Goal: Task Accomplishment & Management: Use online tool/utility

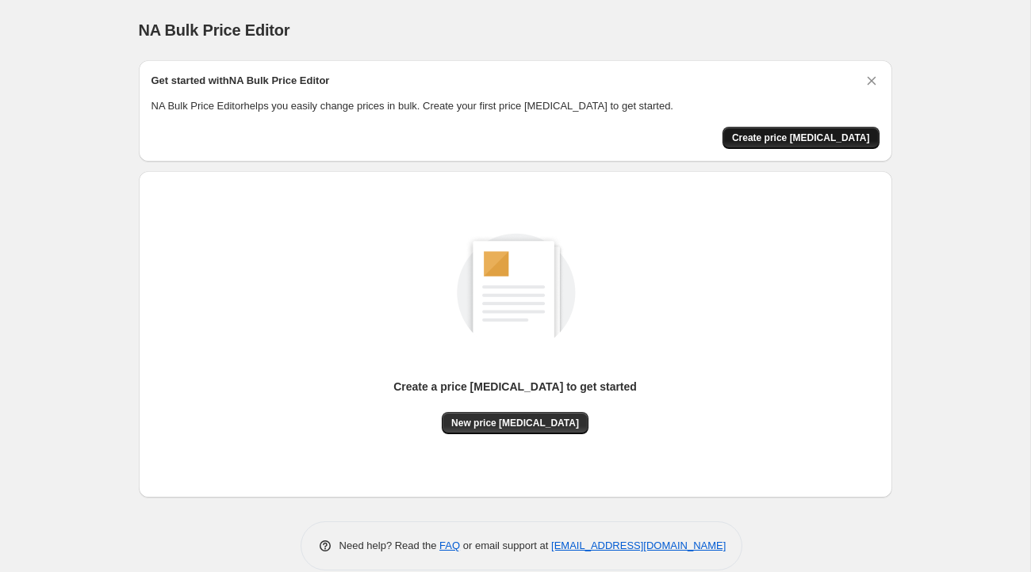
click at [845, 137] on span "Create price change job" at bounding box center [801, 138] width 138 height 13
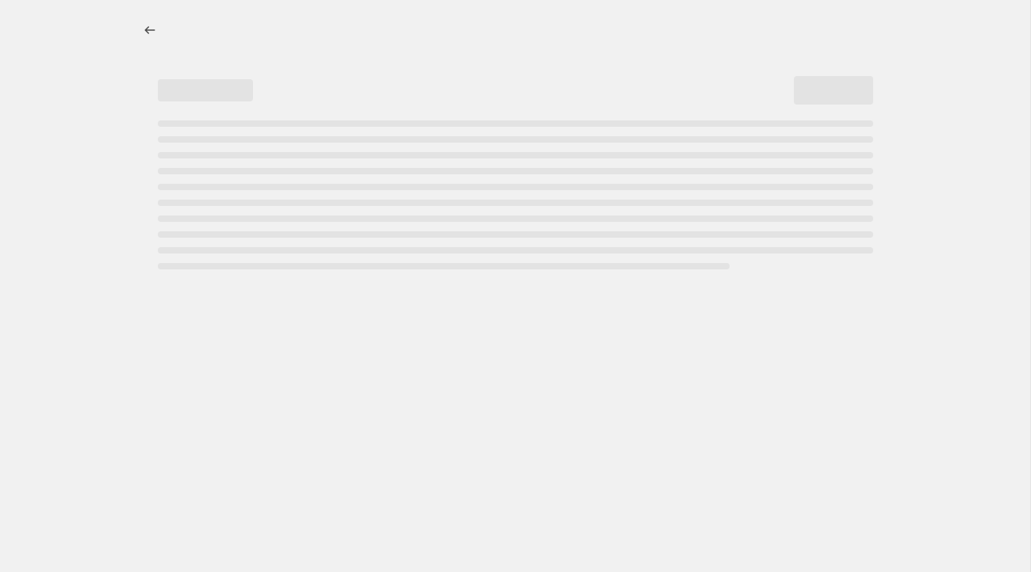
select select "percentage"
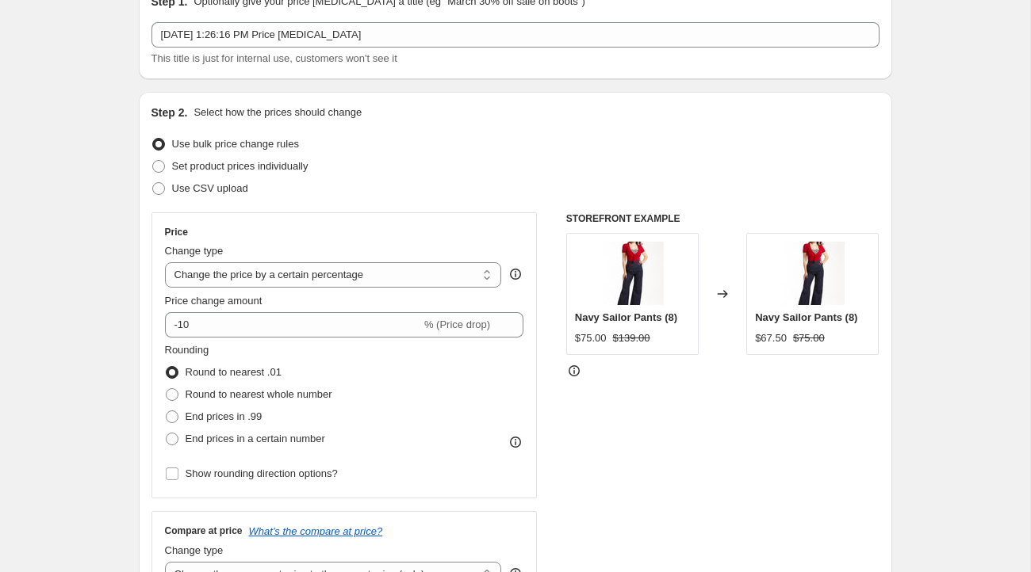
scroll to position [84, 0]
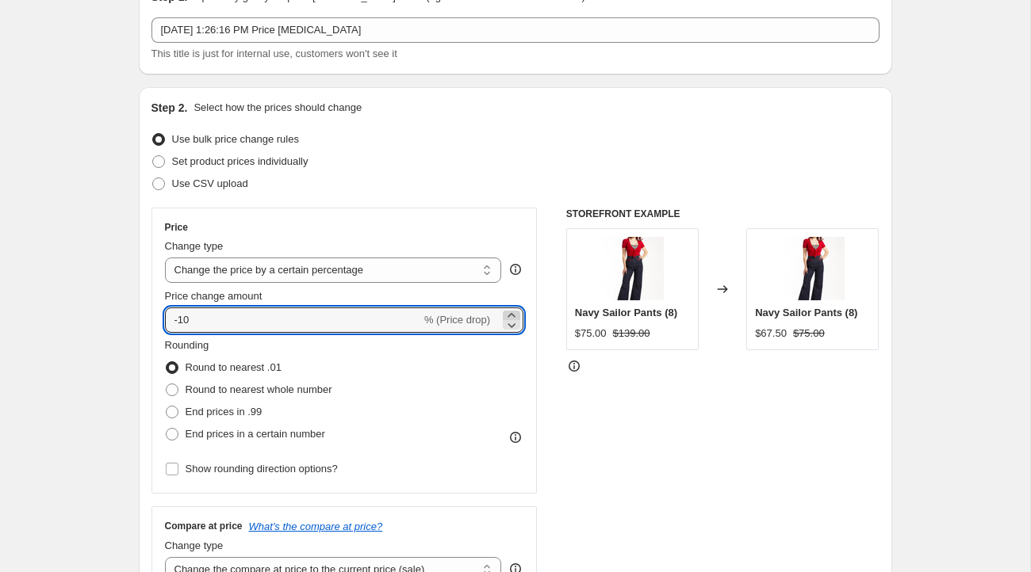
click at [513, 312] on icon at bounding box center [511, 316] width 16 height 16
click at [510, 323] on icon at bounding box center [511, 325] width 16 height 16
type input "-10"
click at [452, 314] on span "% (Price drop)" at bounding box center [457, 320] width 66 height 12
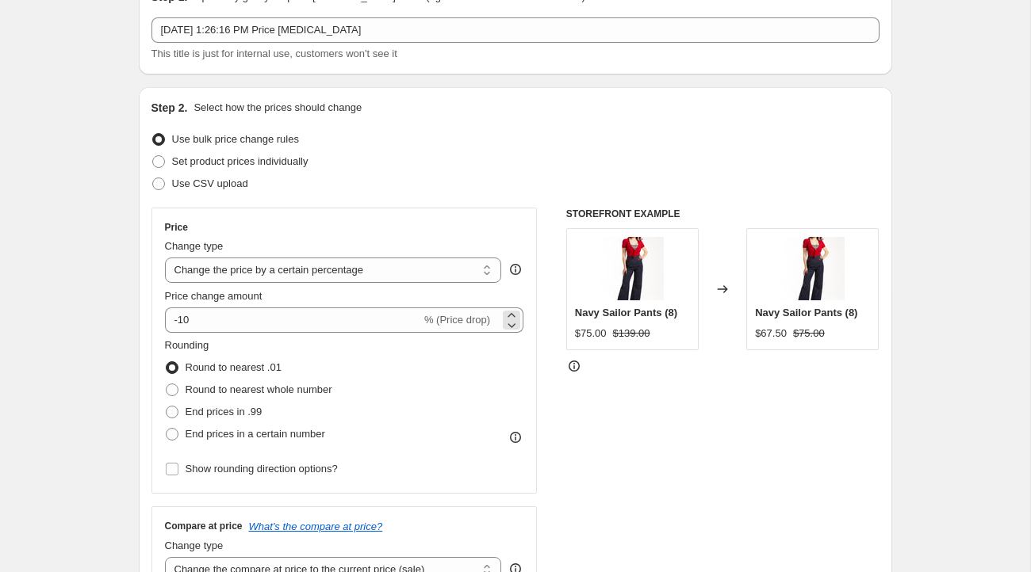
click at [435, 319] on span "% (Price drop)" at bounding box center [457, 320] width 66 height 12
click at [427, 271] on select "Change the price to a certain amount Change the price by a certain amount Chang…" at bounding box center [333, 270] width 337 height 25
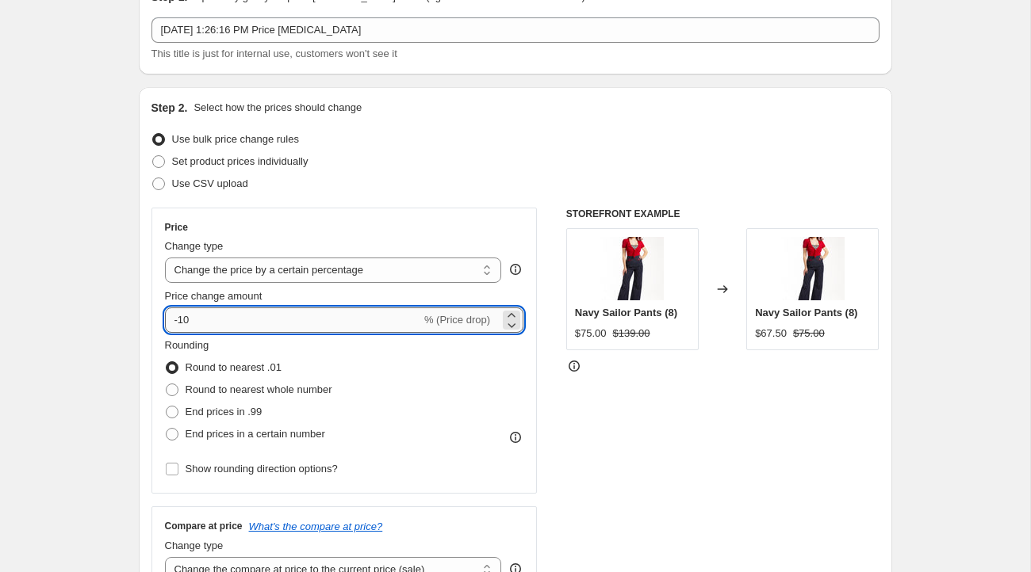
click at [214, 319] on input "-10" at bounding box center [293, 320] width 256 height 25
drag, startPoint x: 214, startPoint y: 319, endPoint x: 184, endPoint y: 319, distance: 30.1
click at [184, 319] on input "-10" at bounding box center [293, 320] width 256 height 25
type input "12"
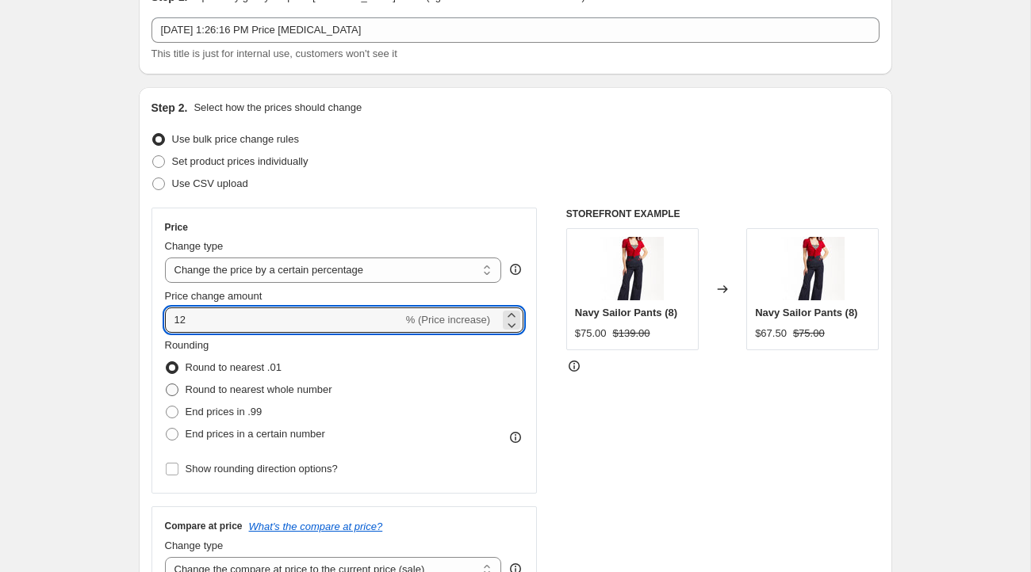
click at [173, 385] on span at bounding box center [172, 390] width 13 height 13
click at [166, 385] on input "Round to nearest whole number" at bounding box center [166, 384] width 1 height 1
radio input "true"
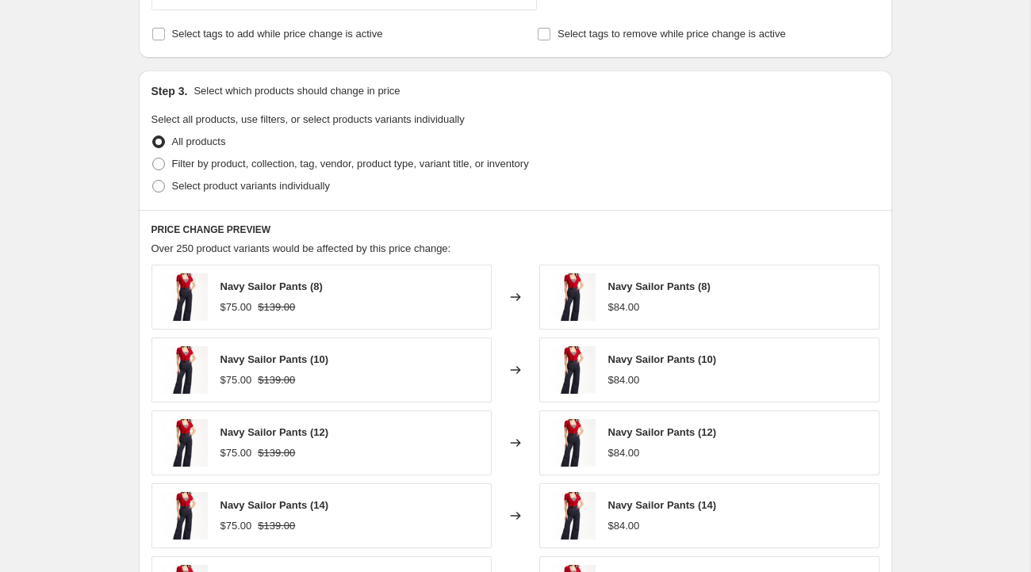
scroll to position [519, 0]
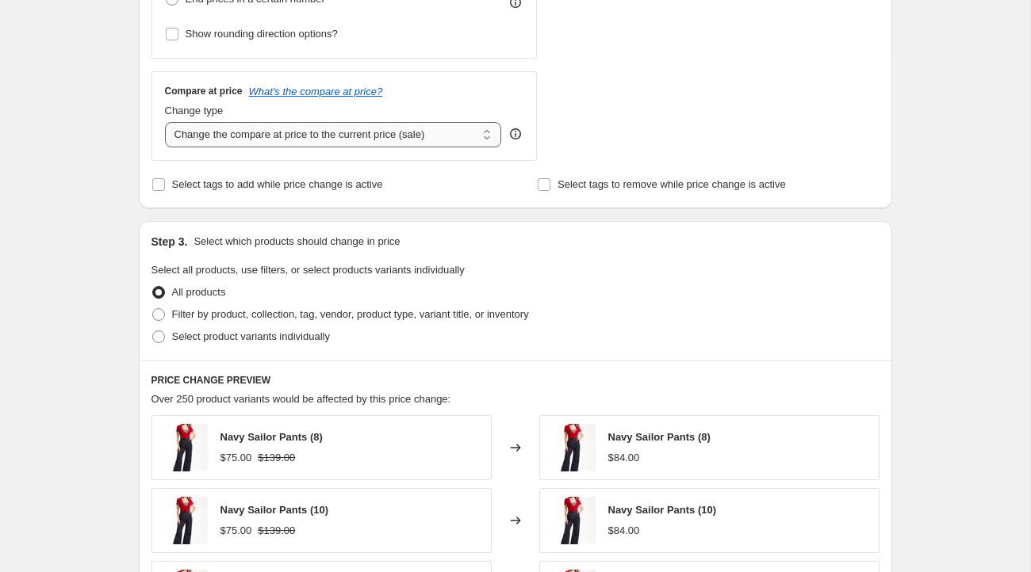
click at [485, 136] on select "Change the compare at price to the current price (sale) Change the compare at p…" at bounding box center [333, 134] width 337 height 25
select select "remove"
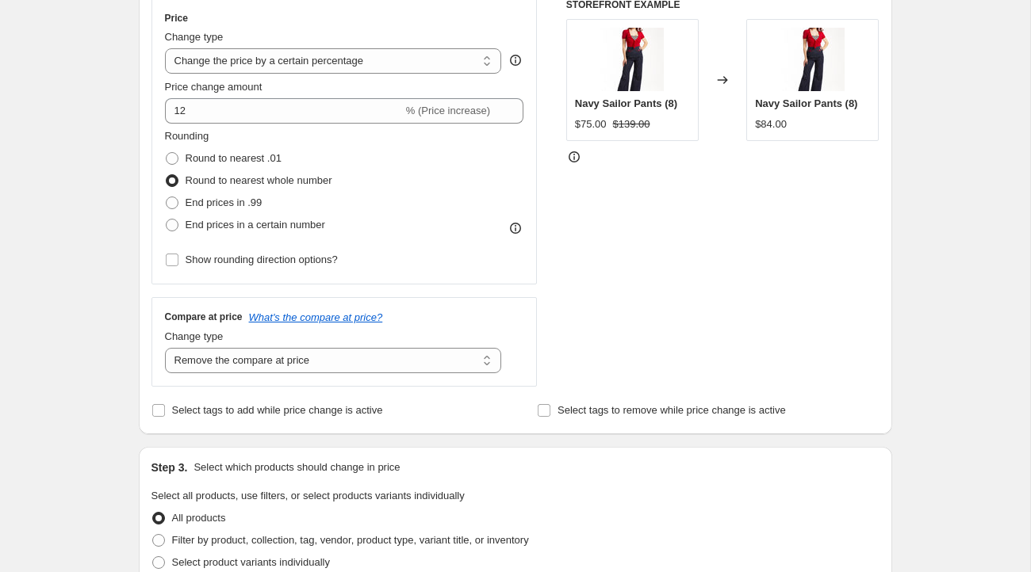
scroll to position [275, 0]
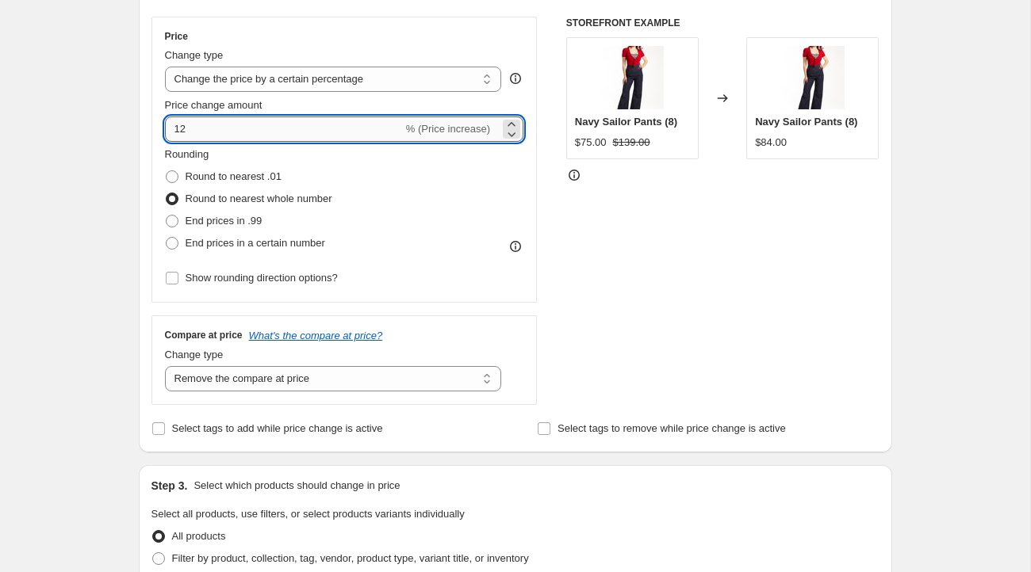
click at [212, 126] on input "12" at bounding box center [284, 129] width 238 height 25
click at [465, 308] on div "Price Change type Change the price to a certain amount Change the price by a ce…" at bounding box center [344, 211] width 386 height 388
click at [226, 130] on input "10" at bounding box center [284, 129] width 238 height 25
type input "1"
type input "9"
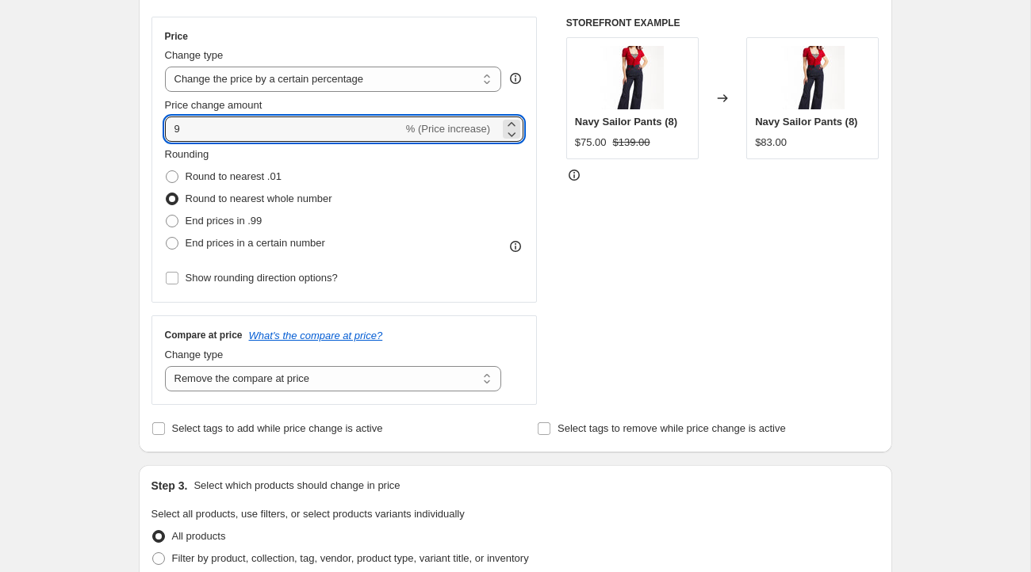
click at [426, 204] on div "Rounding Round to nearest .01 Round to nearest whole number End prices in .99 E…" at bounding box center [344, 201] width 359 height 108
click at [254, 123] on input "9" at bounding box center [284, 129] width 238 height 25
type input "10"
click at [410, 245] on div "Rounding Round to nearest .01 Round to nearest whole number End prices in .99 E…" at bounding box center [344, 201] width 359 height 108
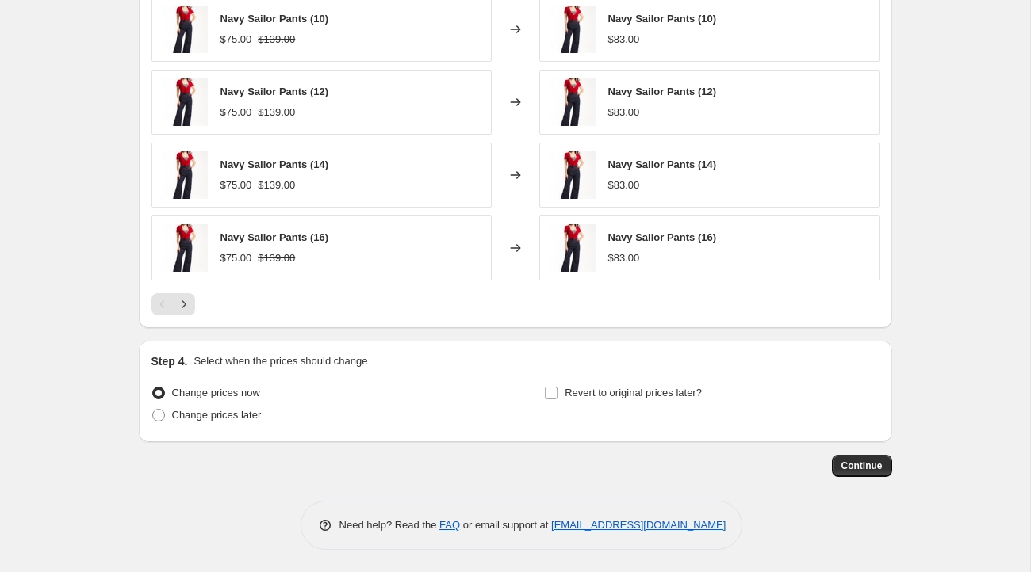
scroll to position [655, 0]
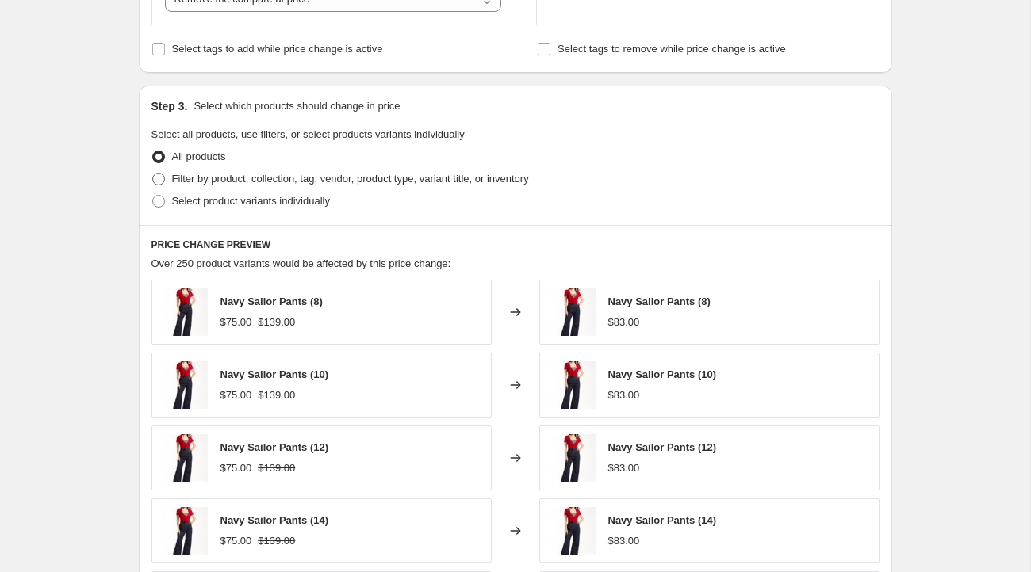
click at [155, 177] on span at bounding box center [158, 179] width 13 height 13
click at [153, 174] on input "Filter by product, collection, tag, vendor, product type, variant title, or inv…" at bounding box center [152, 173] width 1 height 1
radio input "true"
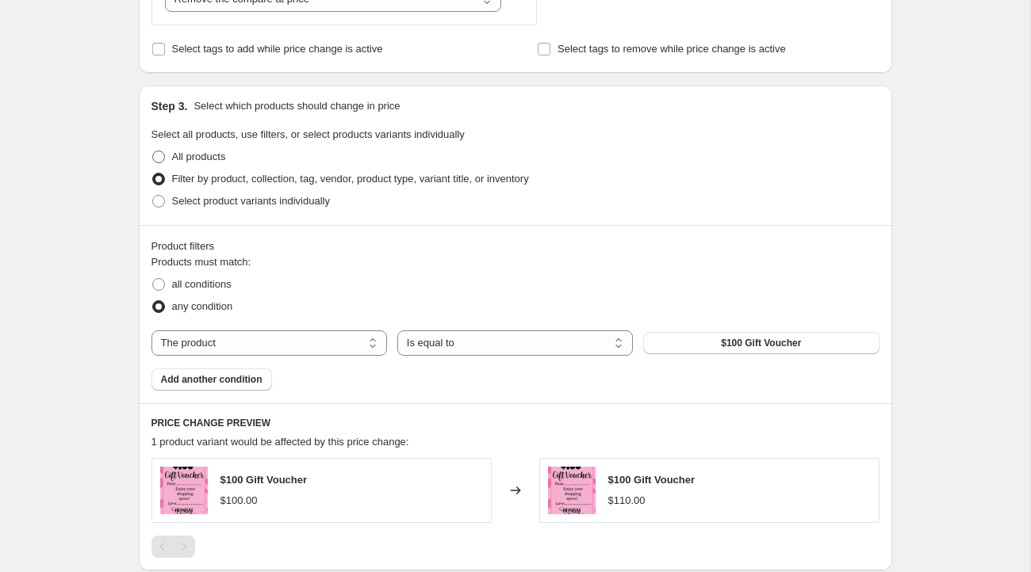
click at [156, 147] on label "All products" at bounding box center [188, 157] width 75 height 22
click at [153, 151] on input "All products" at bounding box center [152, 151] width 1 height 1
radio input "true"
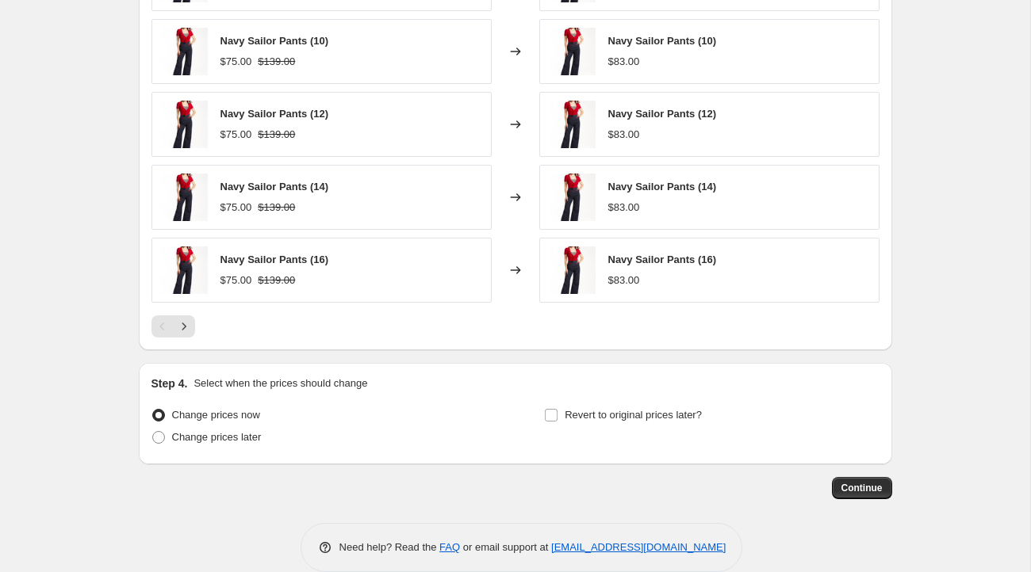
scroll to position [1011, 0]
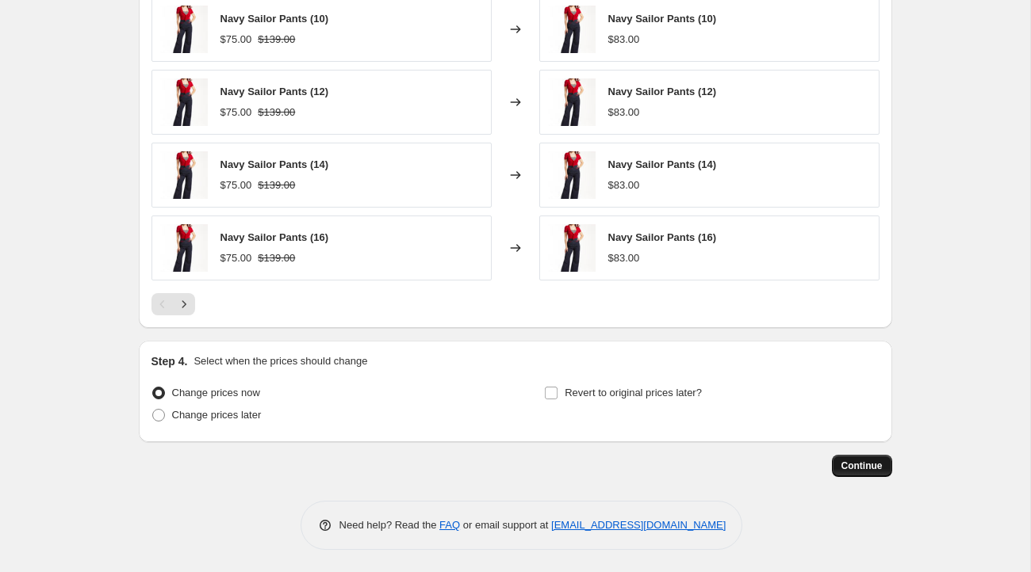
click at [861, 468] on span "Continue" at bounding box center [861, 466] width 41 height 13
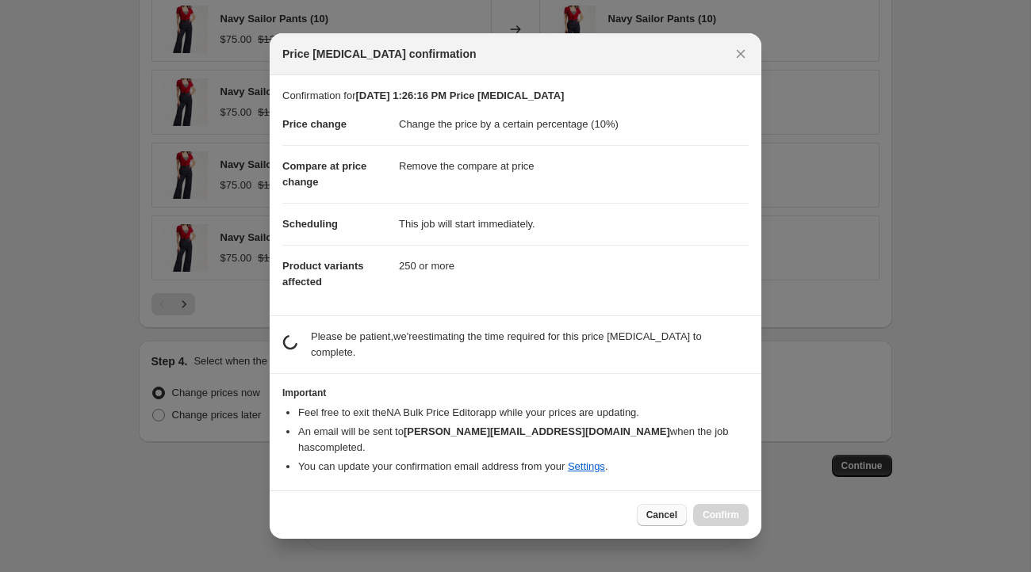
click at [668, 509] on span "Cancel" at bounding box center [661, 515] width 31 height 13
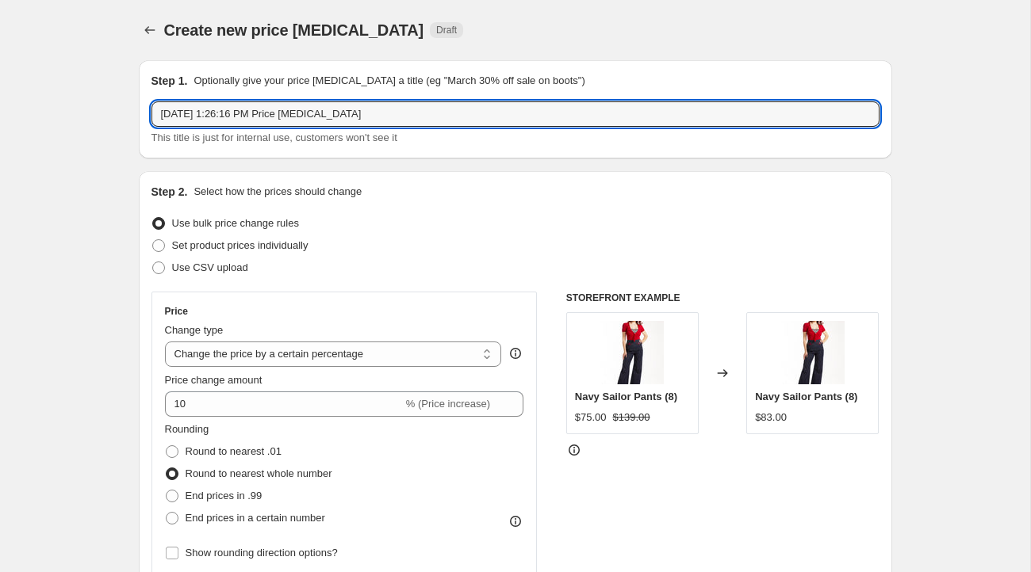
drag, startPoint x: 372, startPoint y: 111, endPoint x: 142, endPoint y: 109, distance: 229.9
click at [142, 109] on div "Step 1. Optionally give your price change job a title (eg "March 30% off sale o…" at bounding box center [515, 109] width 753 height 98
type input "USA Price increase"
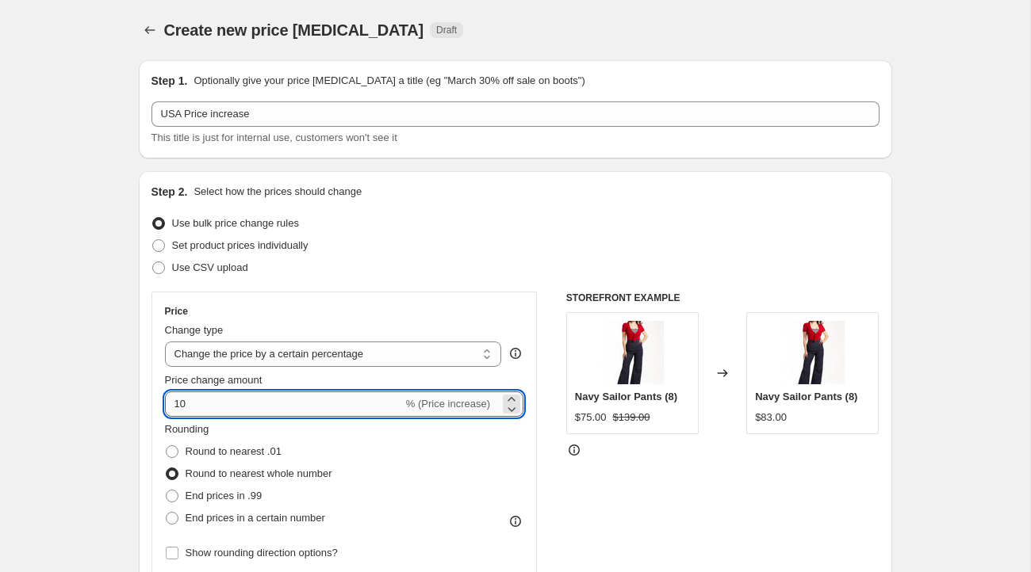
click at [206, 399] on input "10" at bounding box center [284, 404] width 238 height 25
type input "1"
type input "10"
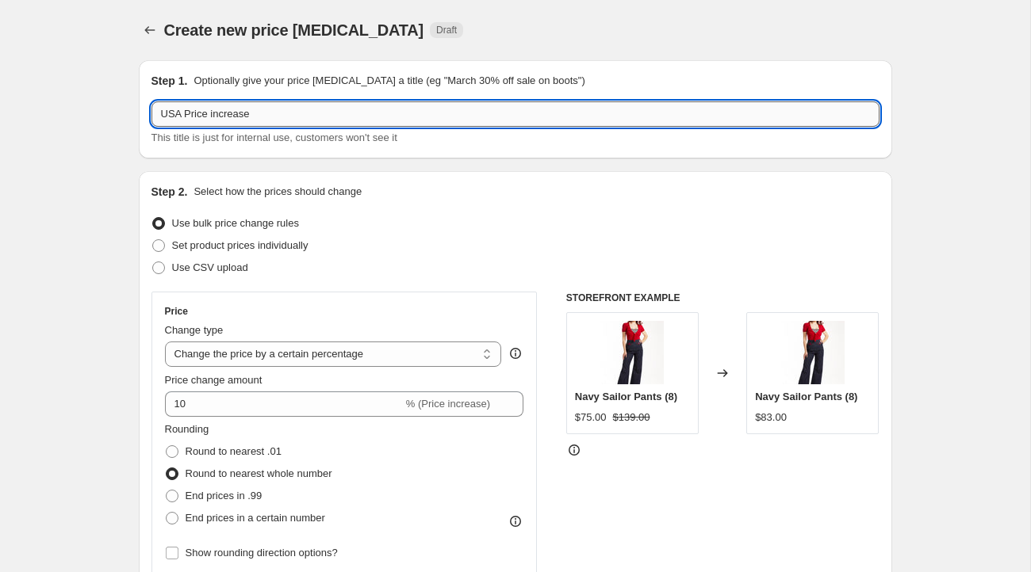
click at [304, 113] on input "USA Price increase" at bounding box center [515, 113] width 728 height 25
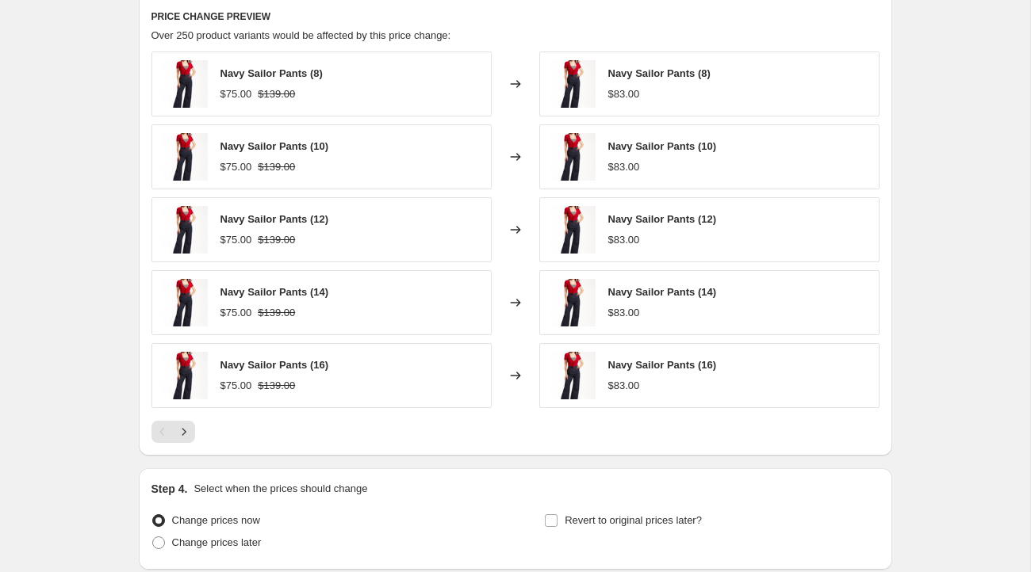
scroll to position [1011, 0]
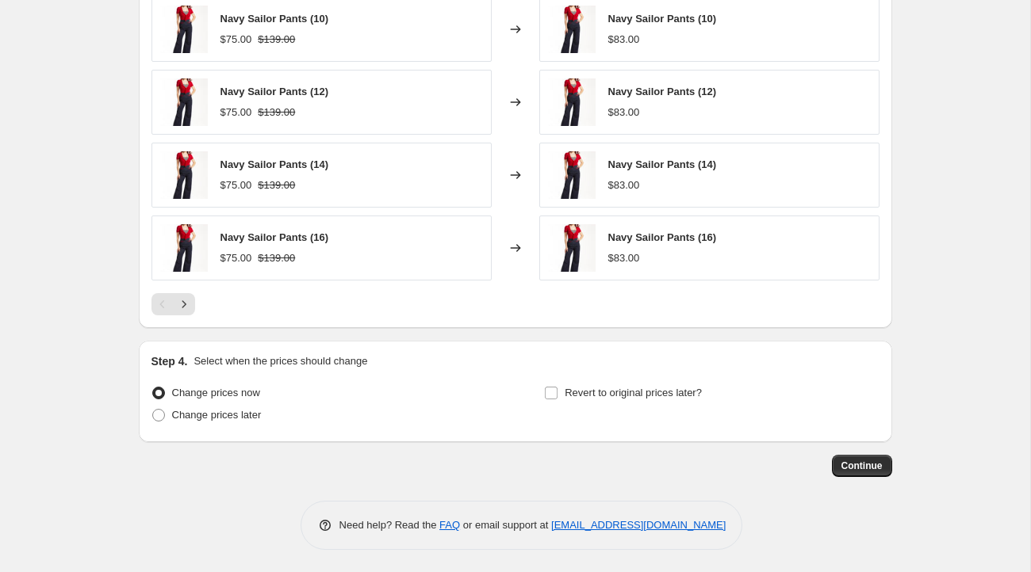
type input "USA Price increase Tariffs"
click at [157, 409] on span at bounding box center [158, 415] width 13 height 13
click at [153, 409] on input "Change prices later" at bounding box center [152, 409] width 1 height 1
radio input "true"
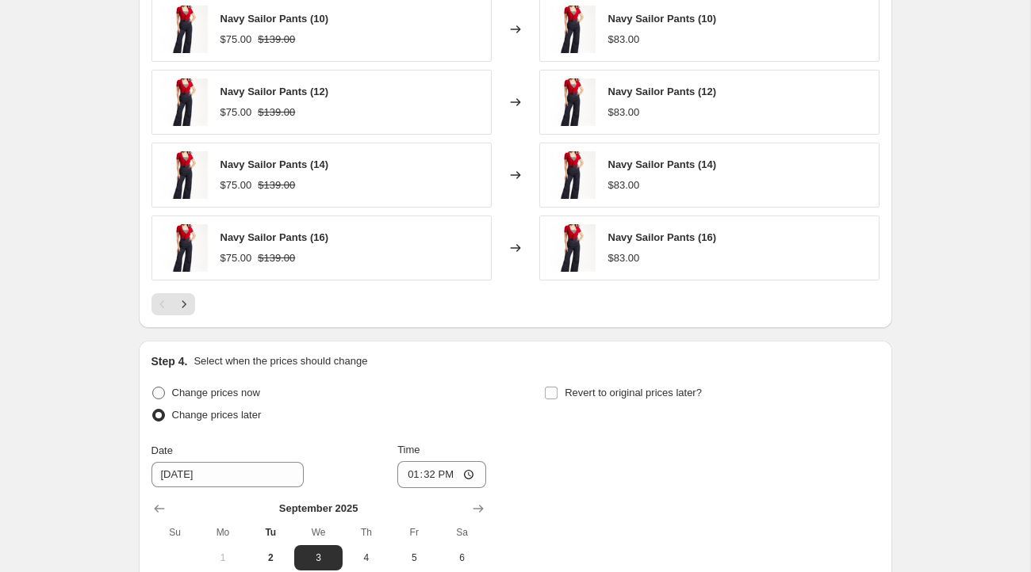
click at [157, 388] on span at bounding box center [158, 393] width 13 height 13
click at [153, 388] on input "Change prices now" at bounding box center [152, 387] width 1 height 1
radio input "true"
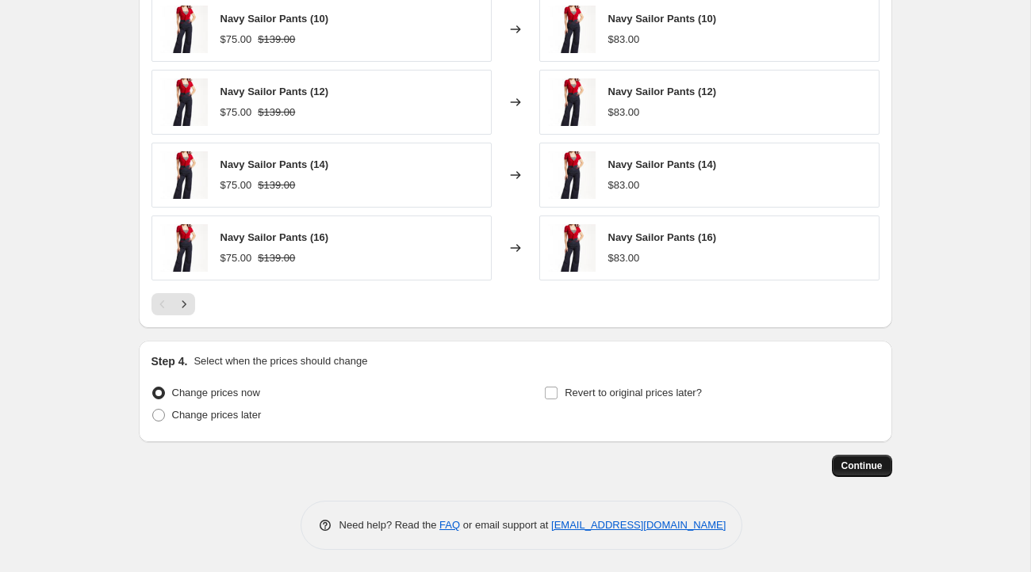
click at [865, 460] on span "Continue" at bounding box center [861, 466] width 41 height 13
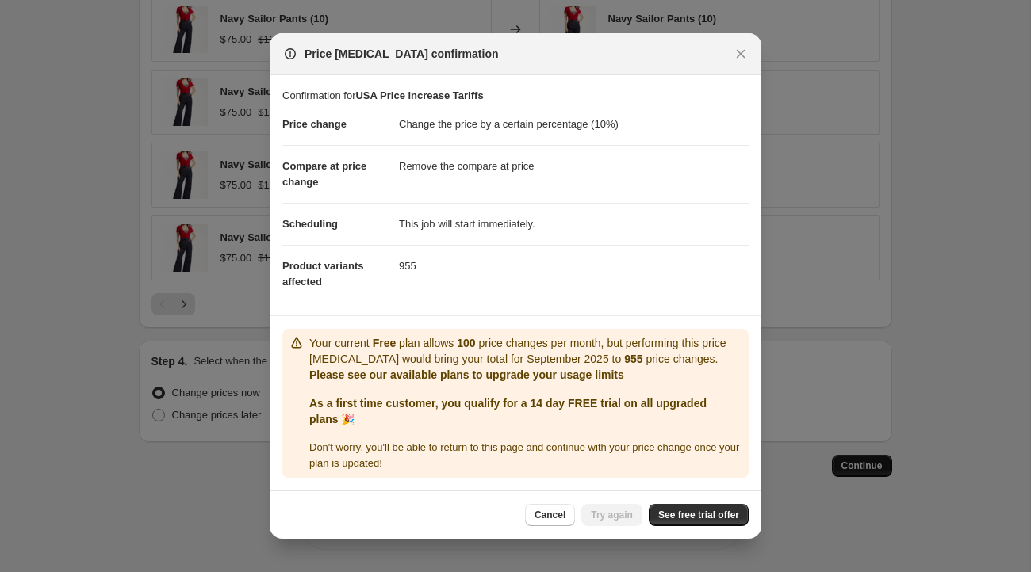
scroll to position [0, 0]
click at [715, 514] on span "See free trial offer" at bounding box center [698, 515] width 81 height 13
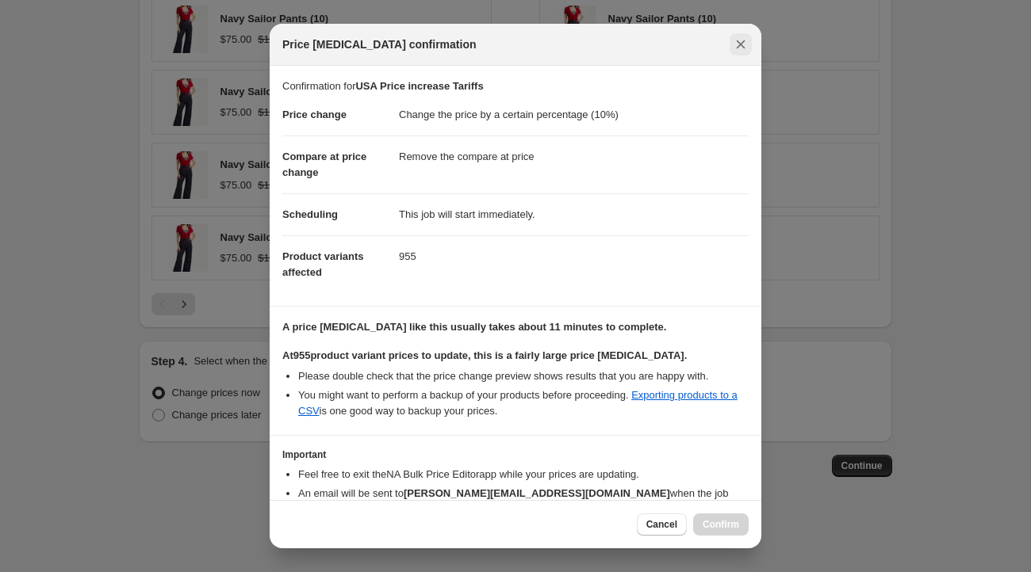
click at [744, 42] on icon "Close" at bounding box center [741, 44] width 16 height 16
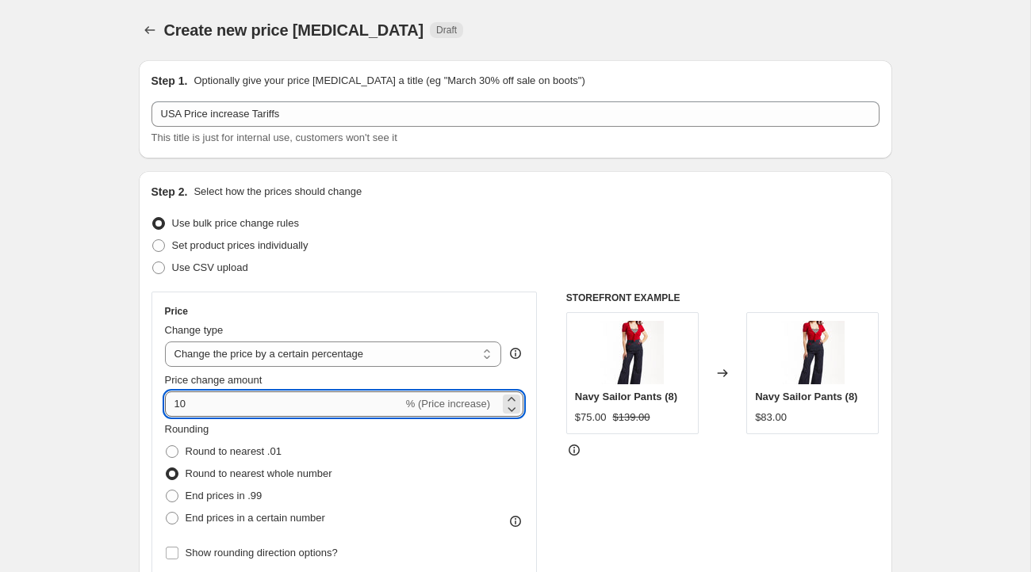
click at [209, 407] on input "10" at bounding box center [284, 404] width 238 height 25
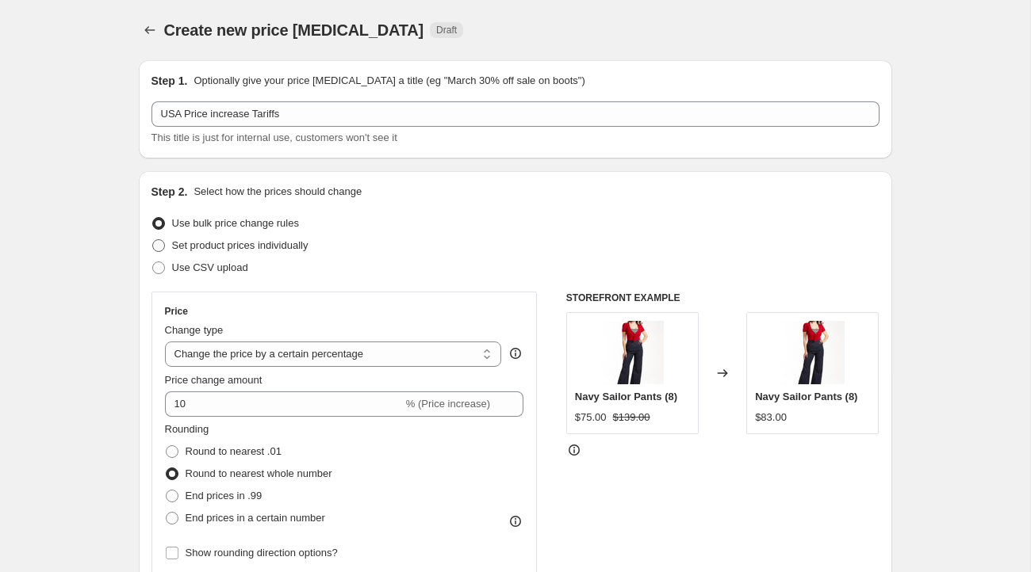
click at [159, 243] on span at bounding box center [158, 245] width 13 height 13
click at [153, 240] on input "Set product prices individually" at bounding box center [152, 239] width 1 height 1
radio input "true"
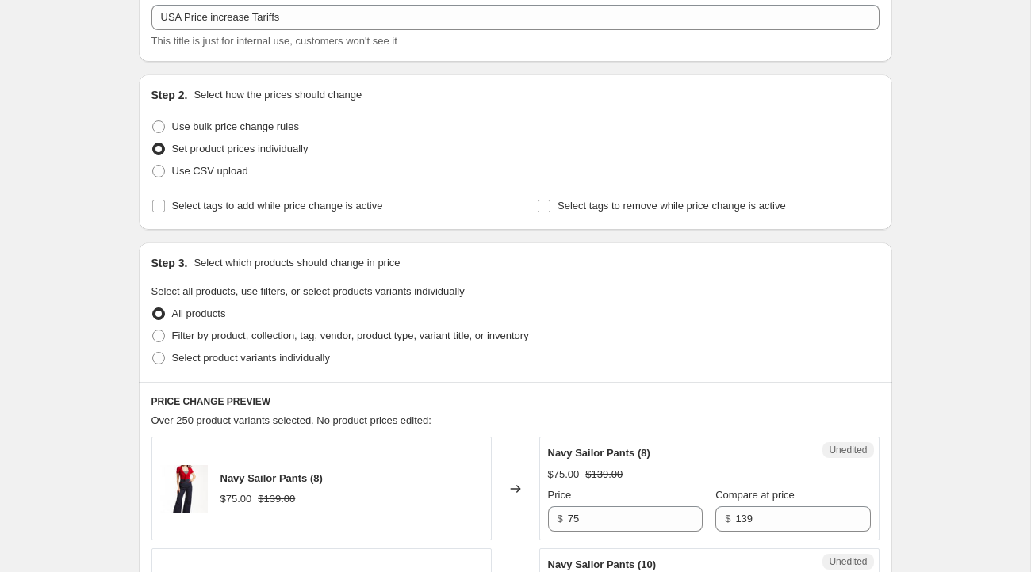
scroll to position [98, 0]
click at [159, 119] on span at bounding box center [158, 125] width 13 height 13
click at [153, 119] on input "Use bulk price change rules" at bounding box center [152, 119] width 1 height 1
radio input "true"
select select "percentage"
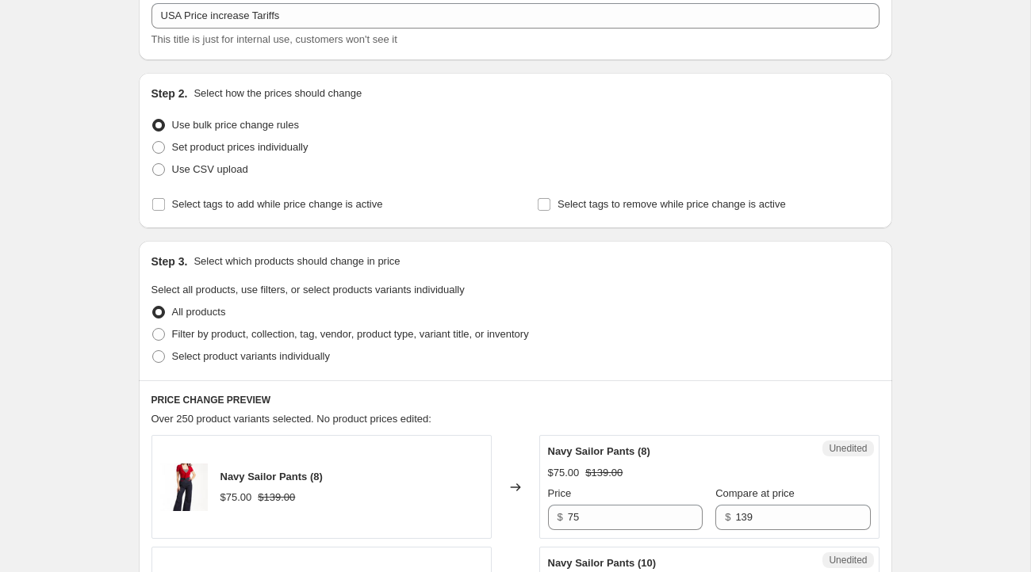
select select "remove"
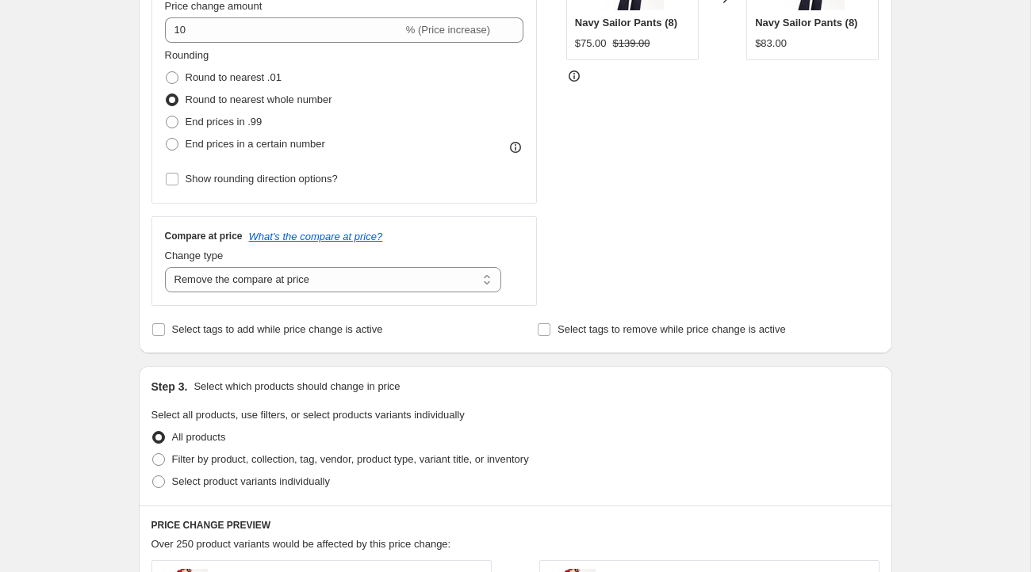
scroll to position [414, 0]
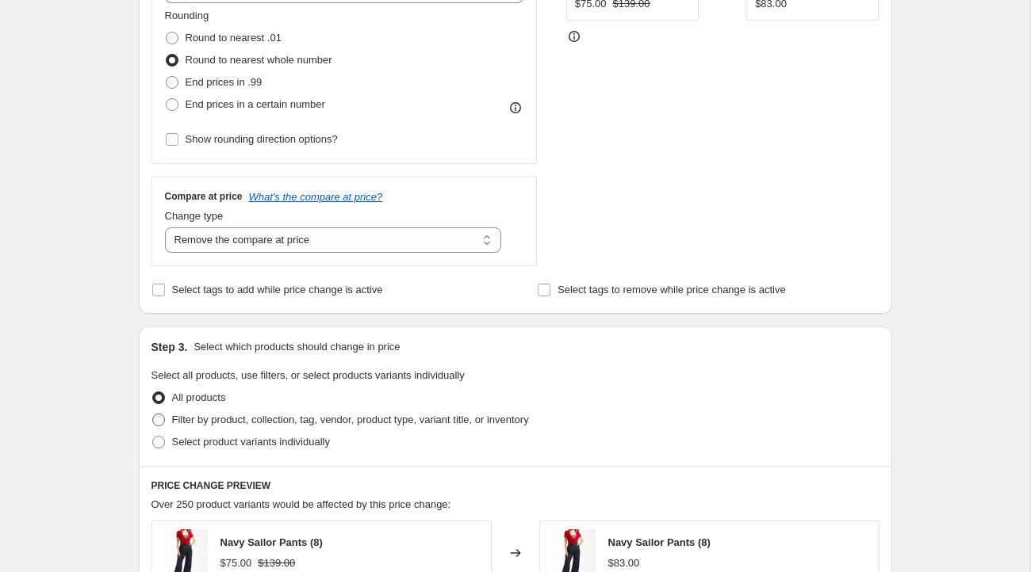
click at [158, 414] on span at bounding box center [158, 420] width 13 height 13
click at [153, 414] on input "Filter by product, collection, tag, vendor, product type, variant title, or inv…" at bounding box center [152, 414] width 1 height 1
radio input "true"
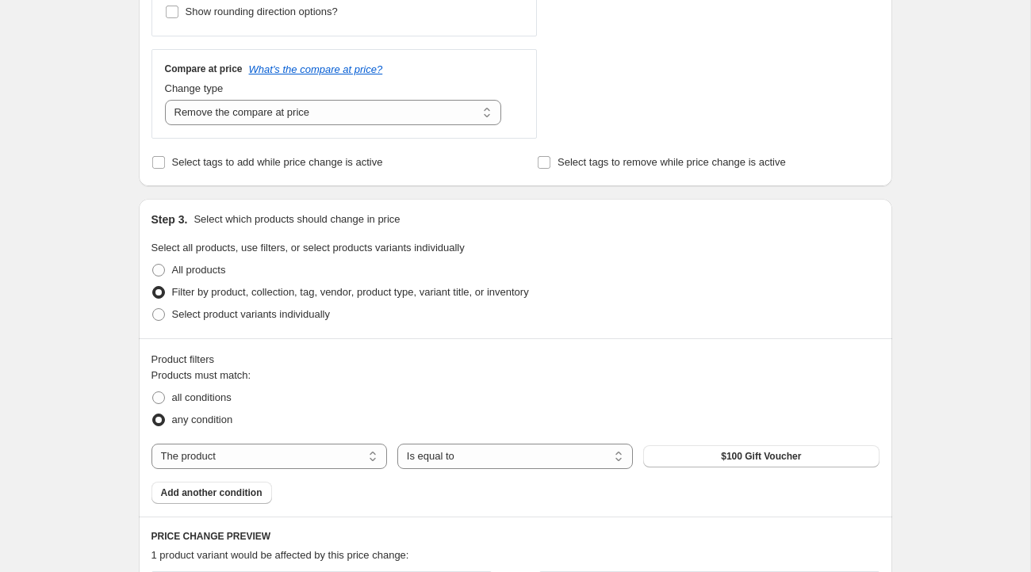
scroll to position [541, 0]
click at [615, 457] on select "Is equal to Is not equal to" at bounding box center [514, 457] width 235 height 25
click at [693, 457] on button "$100 Gift Voucher" at bounding box center [760, 457] width 235 height 22
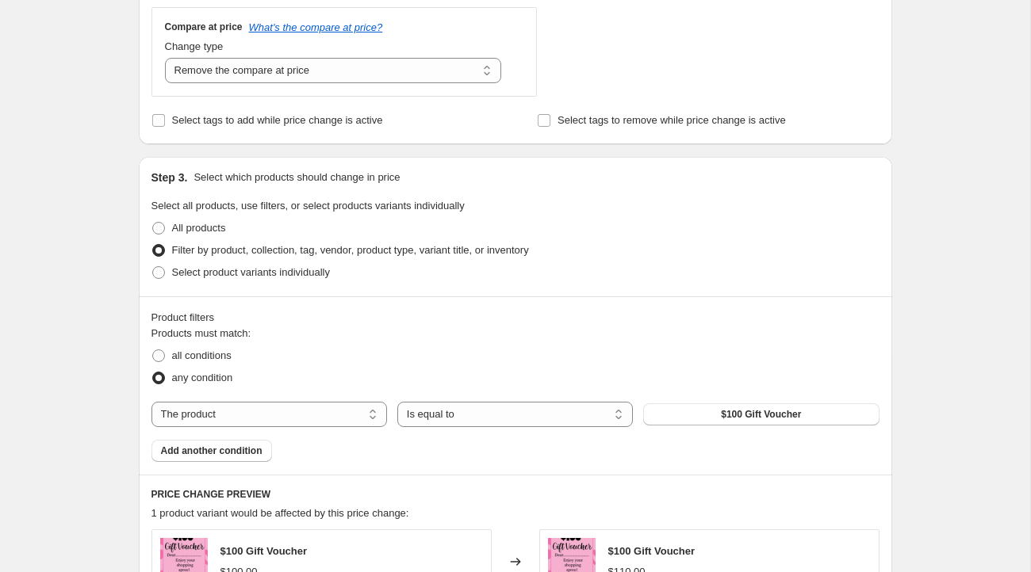
scroll to position [585, 0]
click at [159, 350] on span at bounding box center [158, 354] width 13 height 13
click at [153, 349] on input "all conditions" at bounding box center [152, 348] width 1 height 1
radio input "true"
click at [664, 411] on button "$100 Gift Voucher" at bounding box center [760, 413] width 235 height 22
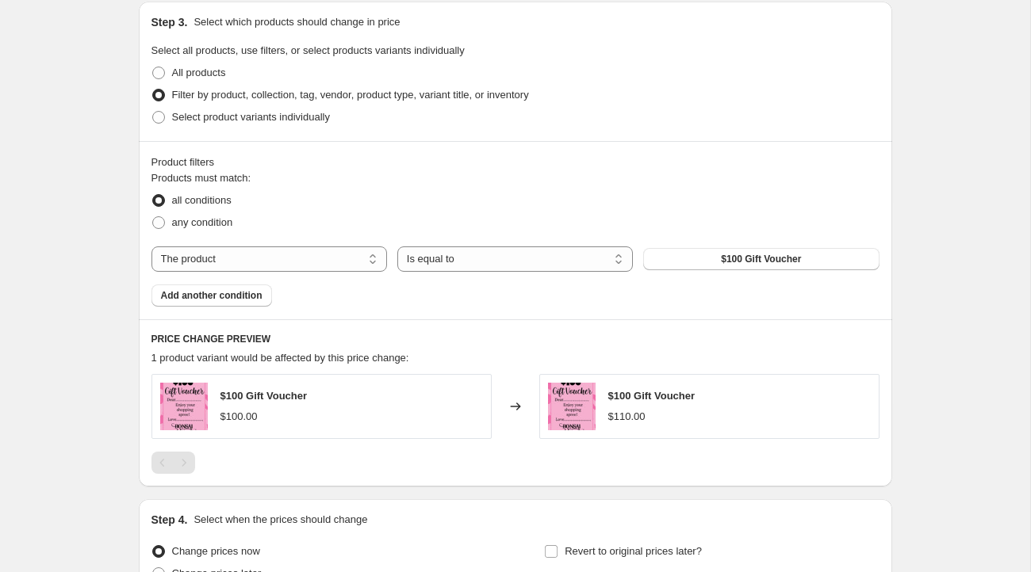
scroll to position [740, 0]
click at [159, 216] on span at bounding box center [158, 222] width 13 height 13
click at [153, 216] on input "any condition" at bounding box center [152, 216] width 1 height 1
radio input "true"
click at [232, 243] on div "Products must match: all conditions any condition The product The product's col…" at bounding box center [515, 238] width 728 height 136
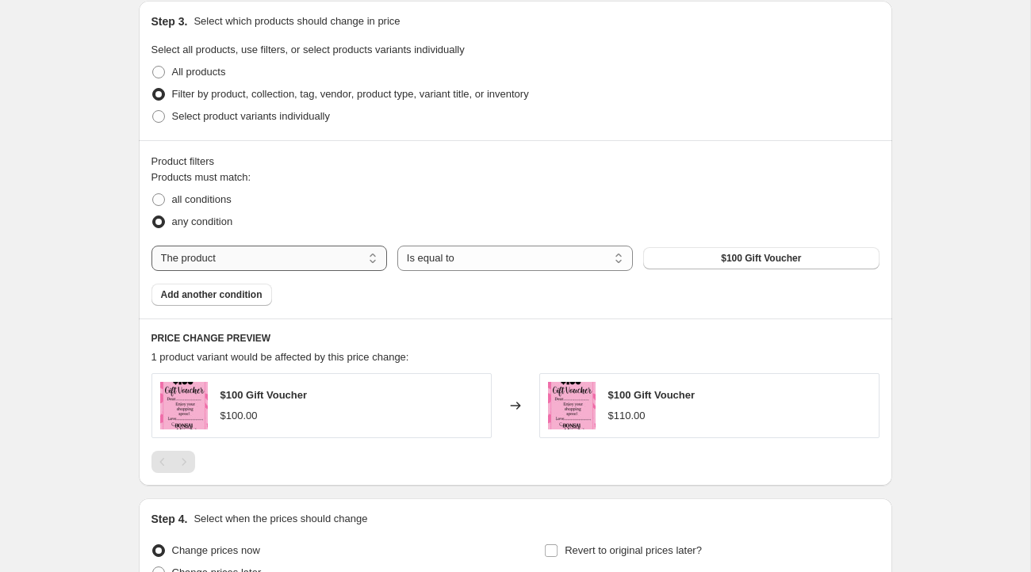
click at [221, 253] on select "The product The product's collection The product's tag The product's vendor The…" at bounding box center [268, 258] width 235 height 25
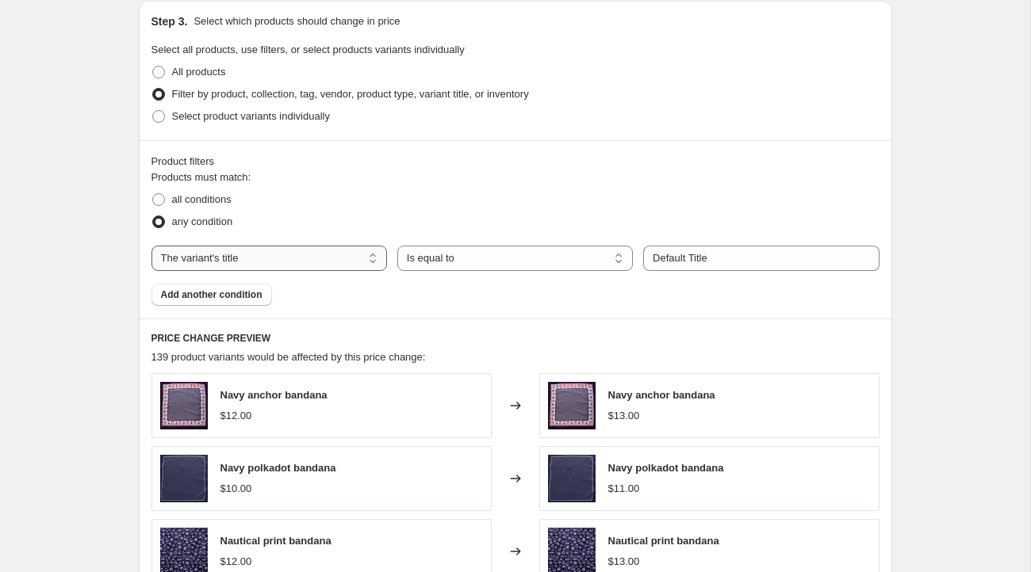
click at [256, 254] on select "The product The product's collection The product's tag The product's vendor The…" at bounding box center [268, 258] width 235 height 25
select select "product"
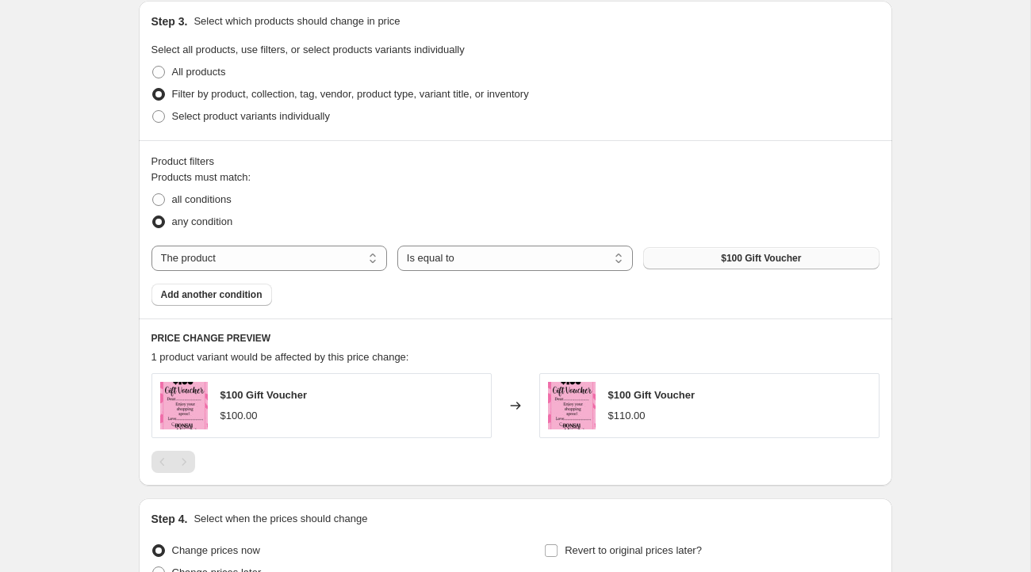
click at [684, 256] on button "$100 Gift Voucher" at bounding box center [760, 258] width 235 height 22
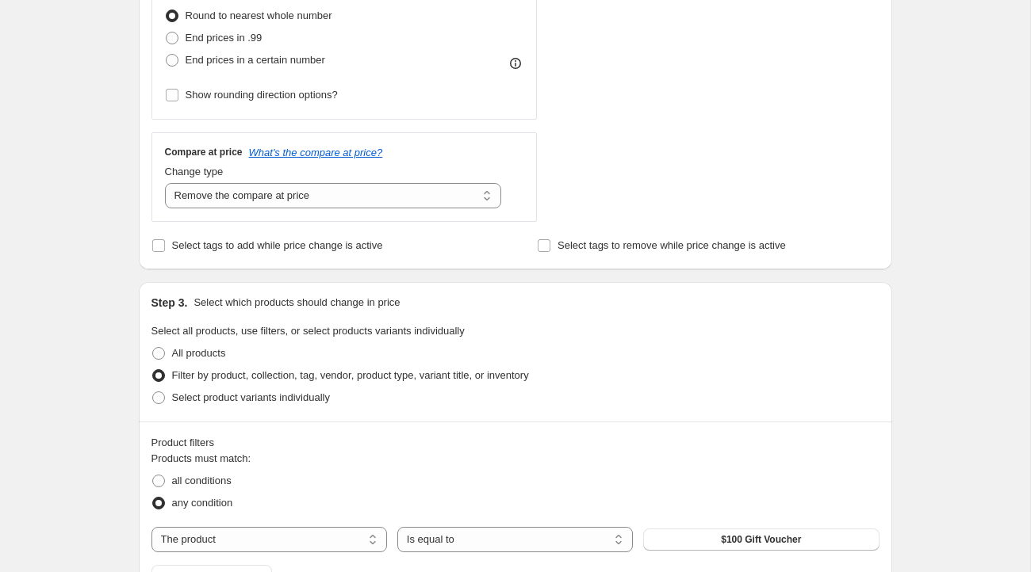
scroll to position [460, 0]
click at [156, 352] on span at bounding box center [158, 352] width 13 height 13
click at [153, 346] on input "All products" at bounding box center [152, 346] width 1 height 1
radio input "true"
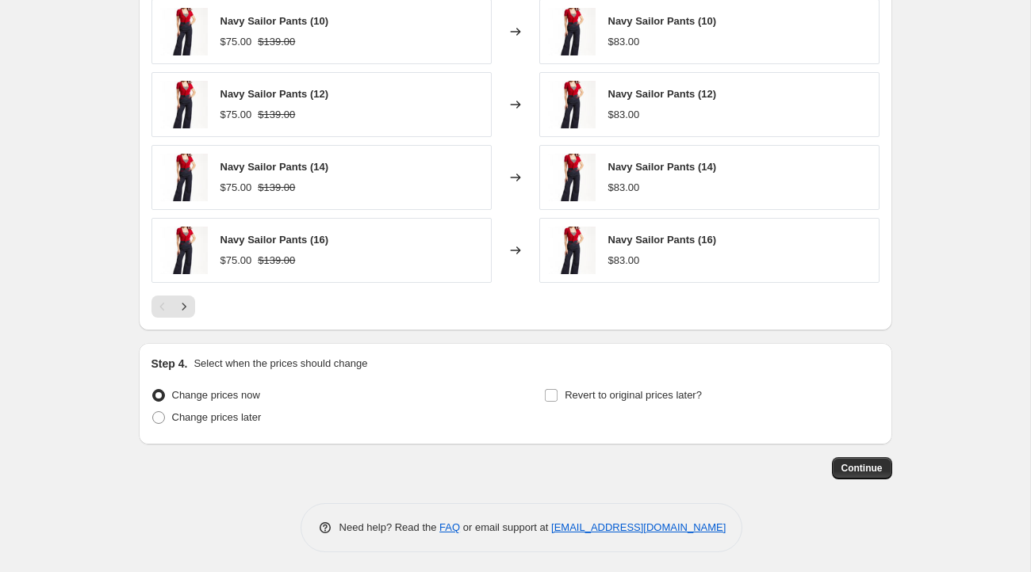
scroll to position [1011, 0]
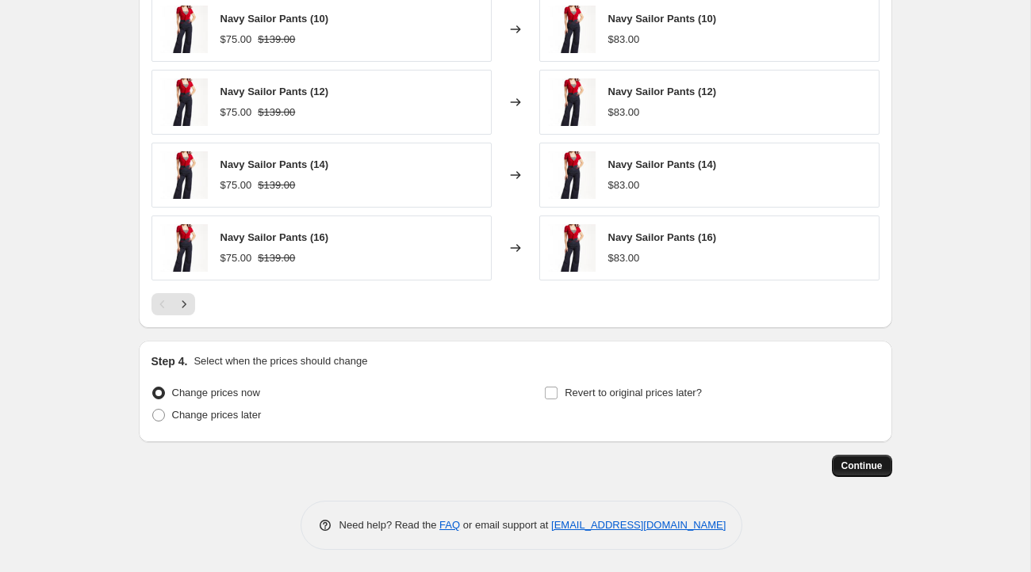
click at [855, 461] on span "Continue" at bounding box center [861, 466] width 41 height 13
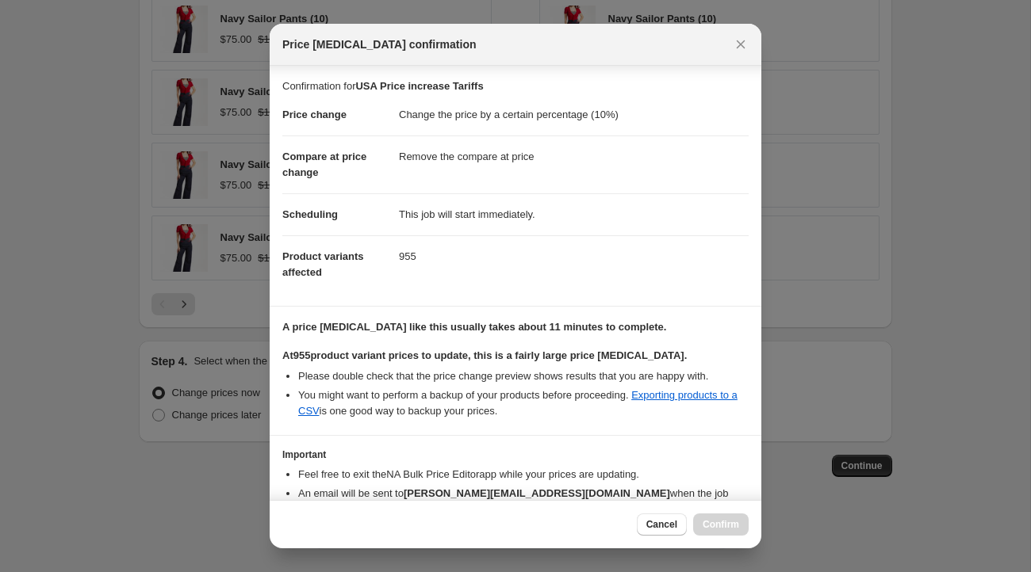
scroll to position [83, 0]
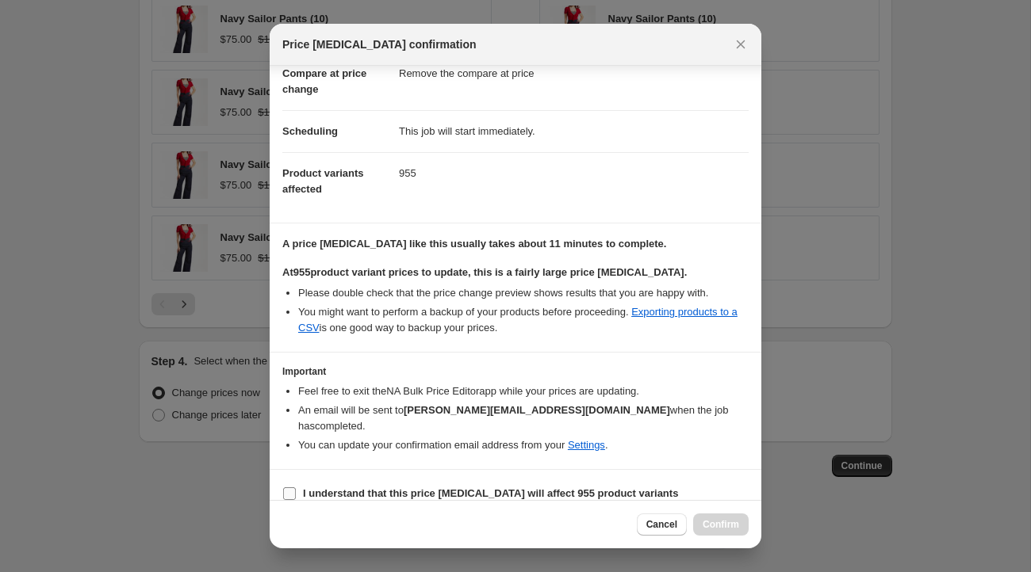
click at [290, 488] on input "I understand that this price change job will affect 955 product variants" at bounding box center [289, 494] width 13 height 13
checkbox input "true"
click at [689, 311] on link "Exporting products to a CSV" at bounding box center [517, 320] width 439 height 28
click at [722, 522] on span "Confirm" at bounding box center [720, 524] width 36 height 13
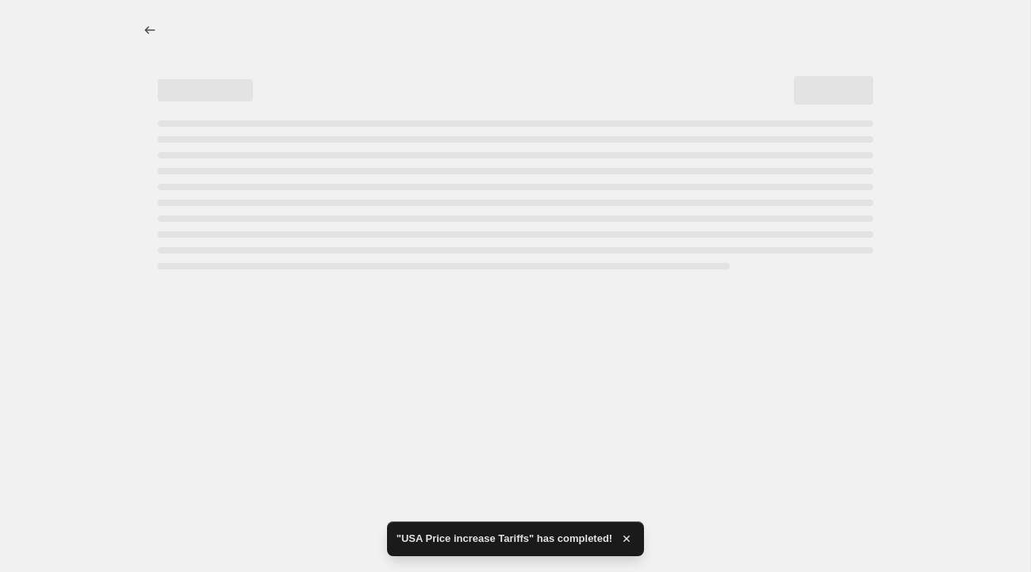
select select "percentage"
select select "remove"
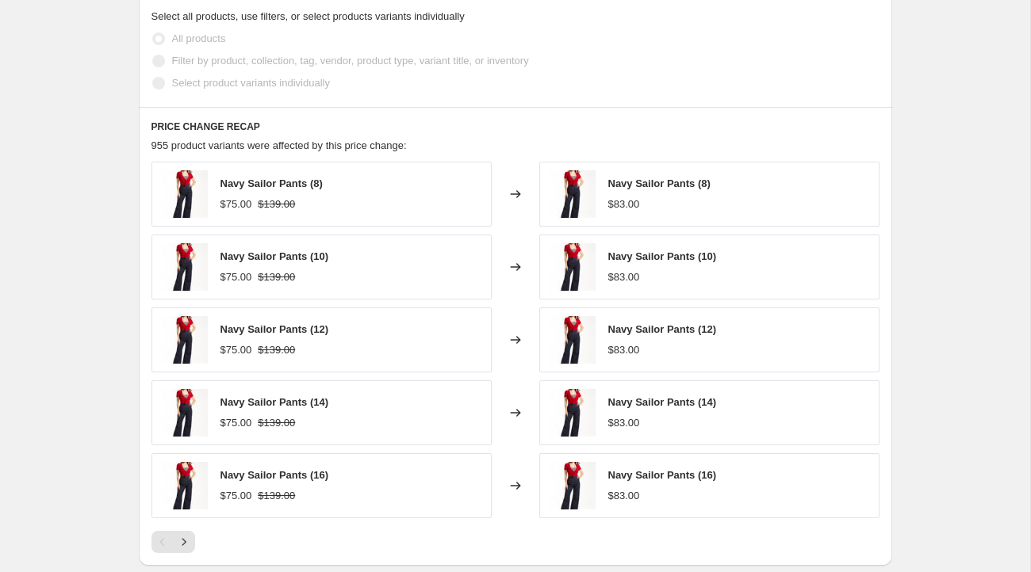
scroll to position [1127, 0]
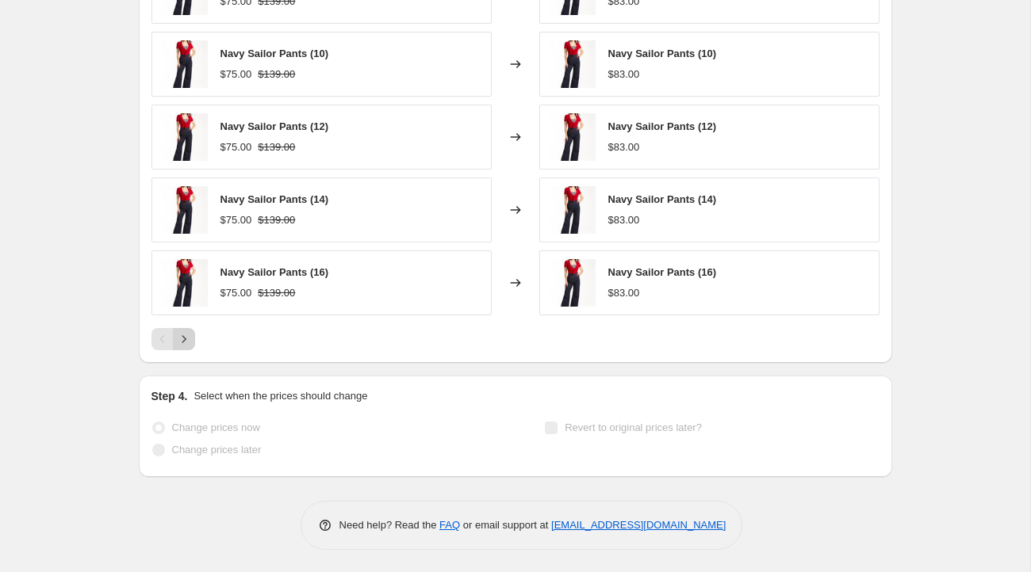
click at [180, 341] on icon "Next" at bounding box center [184, 339] width 16 height 16
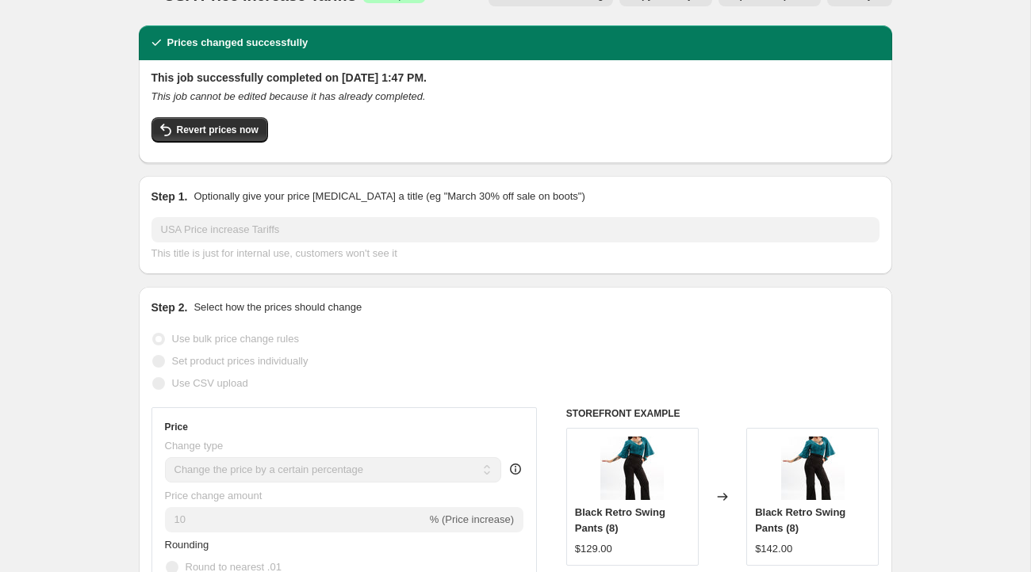
scroll to position [0, 0]
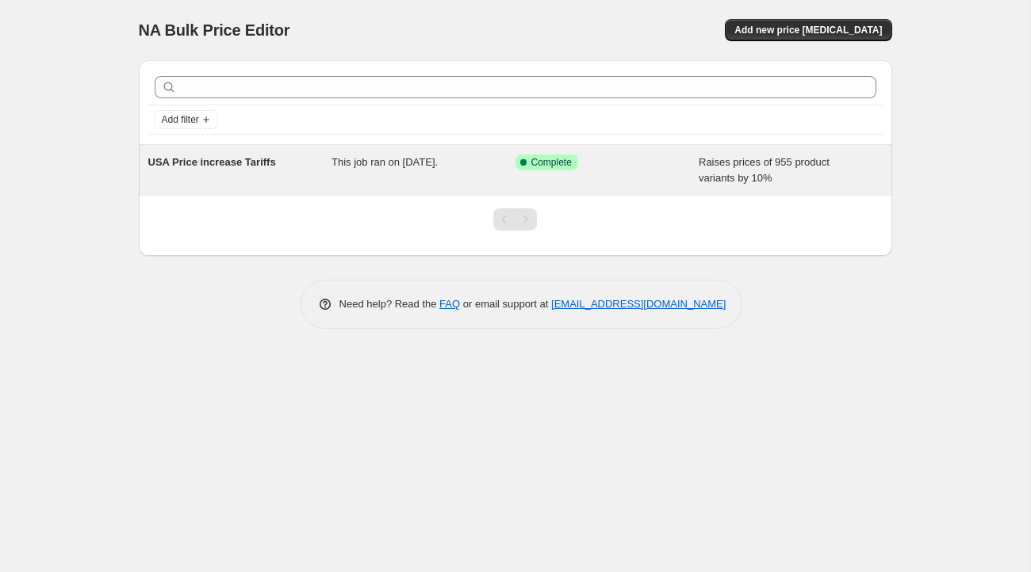
click at [748, 167] on span "Raises prices of 955 product variants by 10%" at bounding box center [763, 170] width 131 height 28
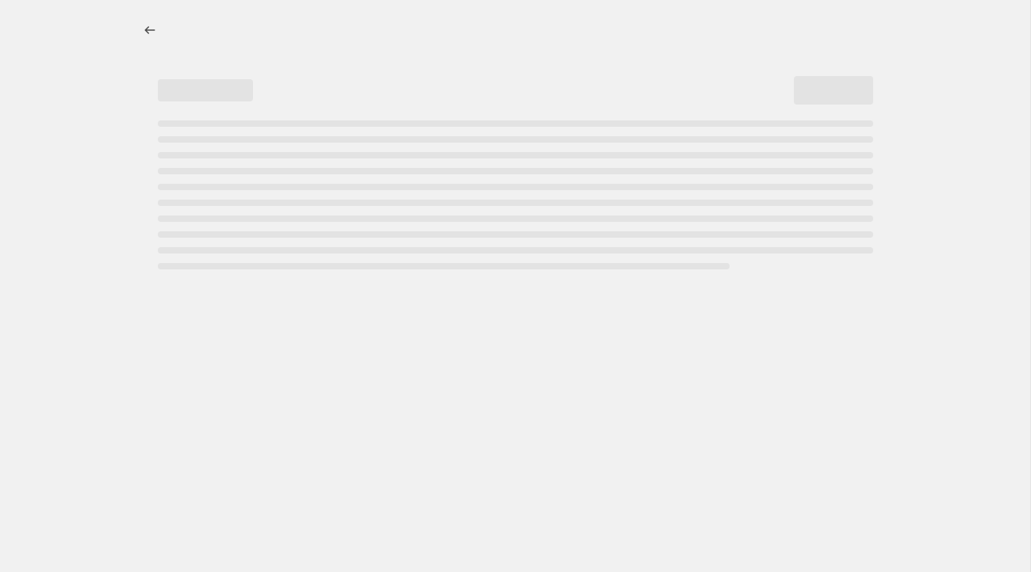
select select "percentage"
select select "remove"
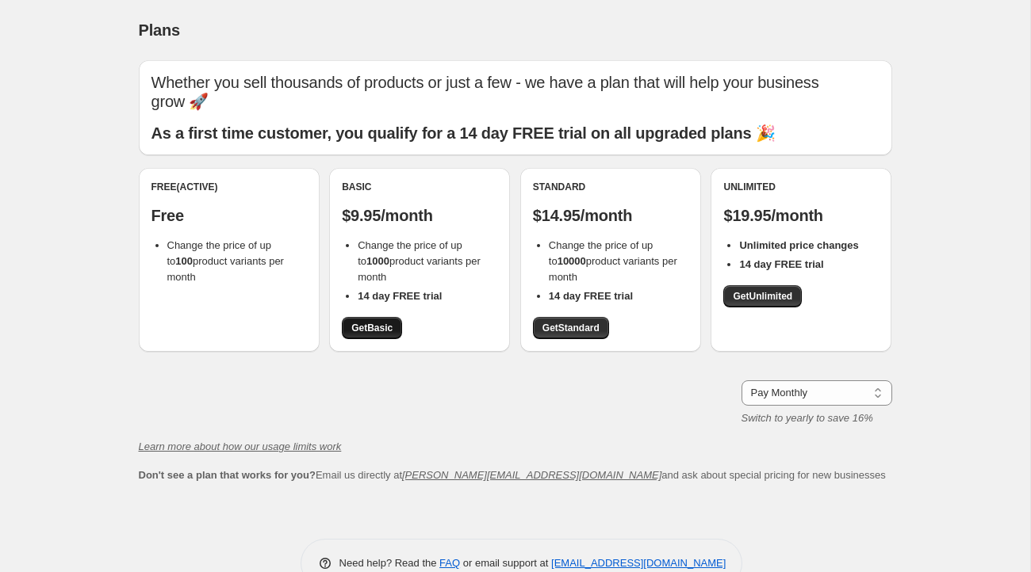
click at [376, 322] on span "Get Basic" at bounding box center [371, 328] width 41 height 13
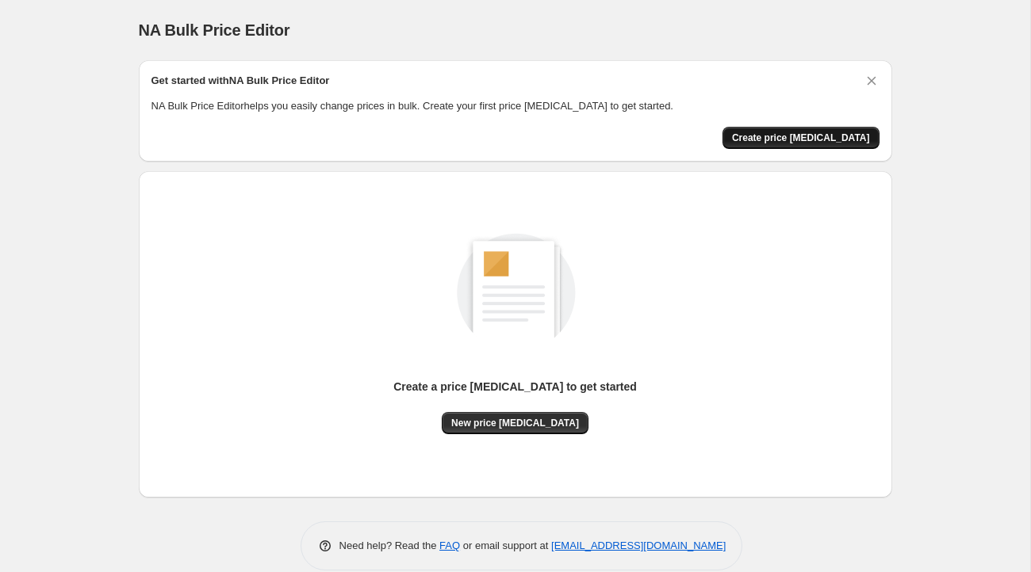
click at [802, 137] on span "Create price change job" at bounding box center [801, 138] width 138 height 13
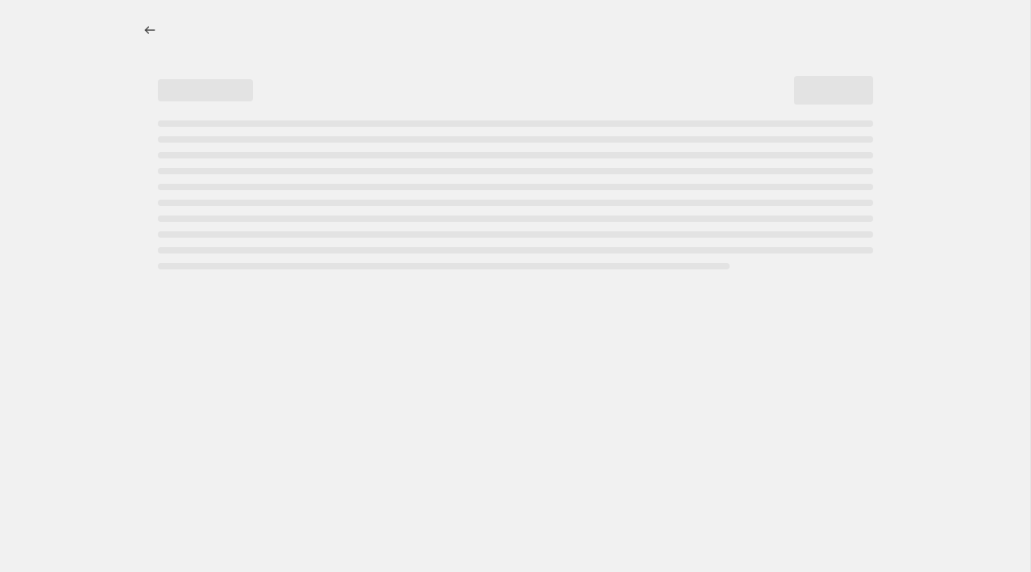
select select "percentage"
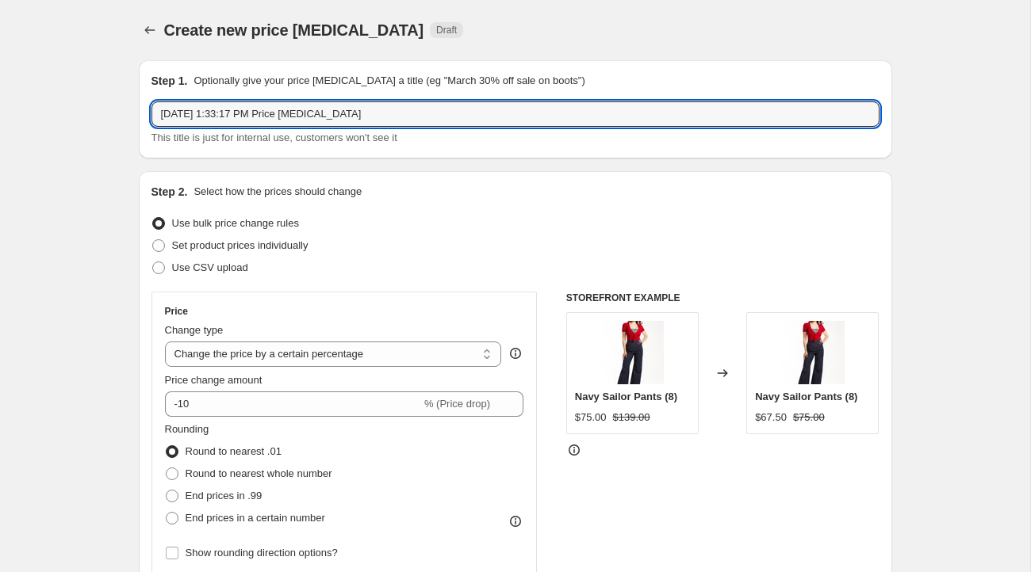
drag, startPoint x: 392, startPoint y: 113, endPoint x: 147, endPoint y: 113, distance: 244.2
click at [147, 113] on div "Step 1. Optionally give your price change job a title (eg "March 30% off sale o…" at bounding box center [515, 109] width 753 height 98
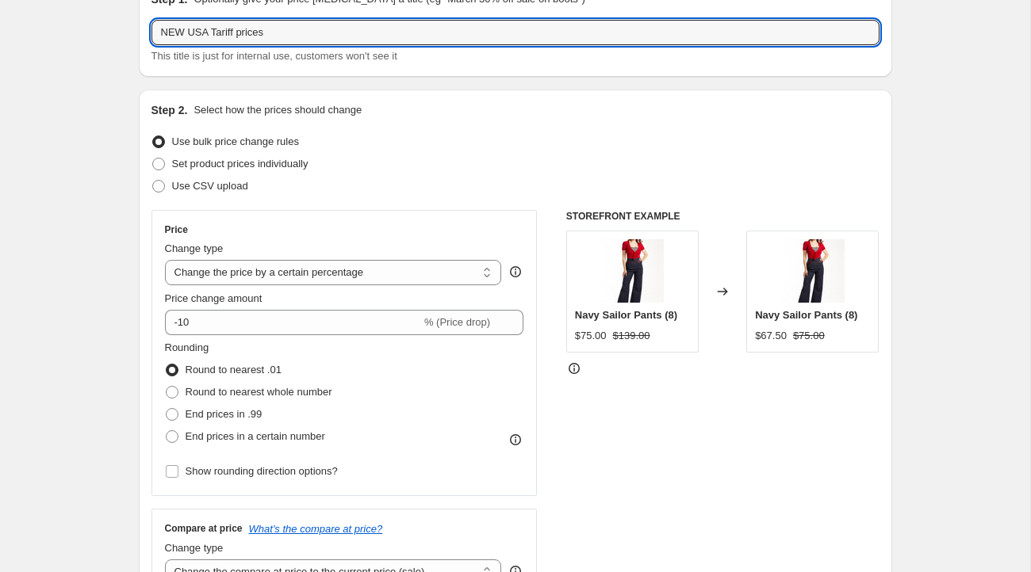
scroll to position [86, 0]
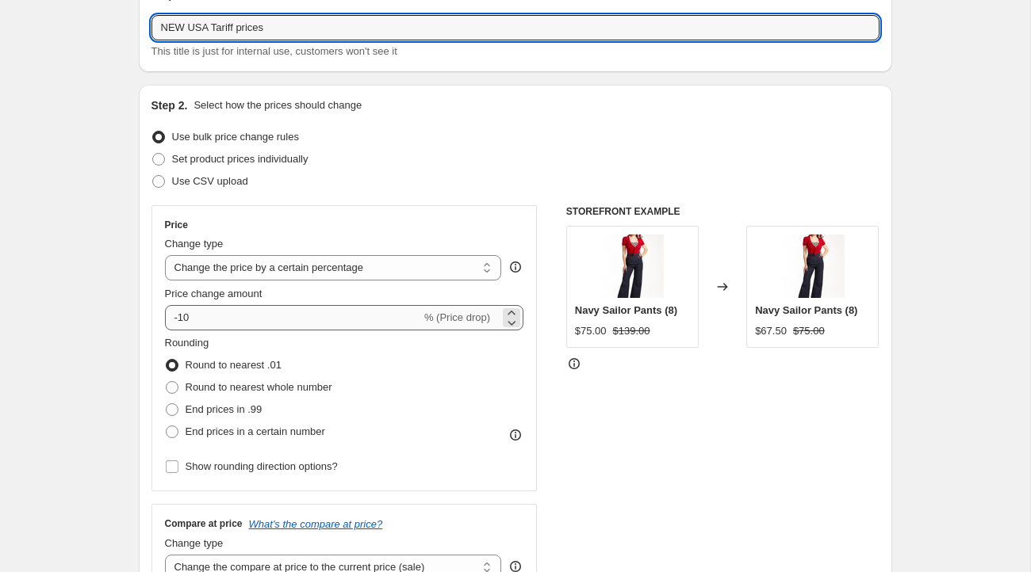
type input "NEW USA Tariff prices"
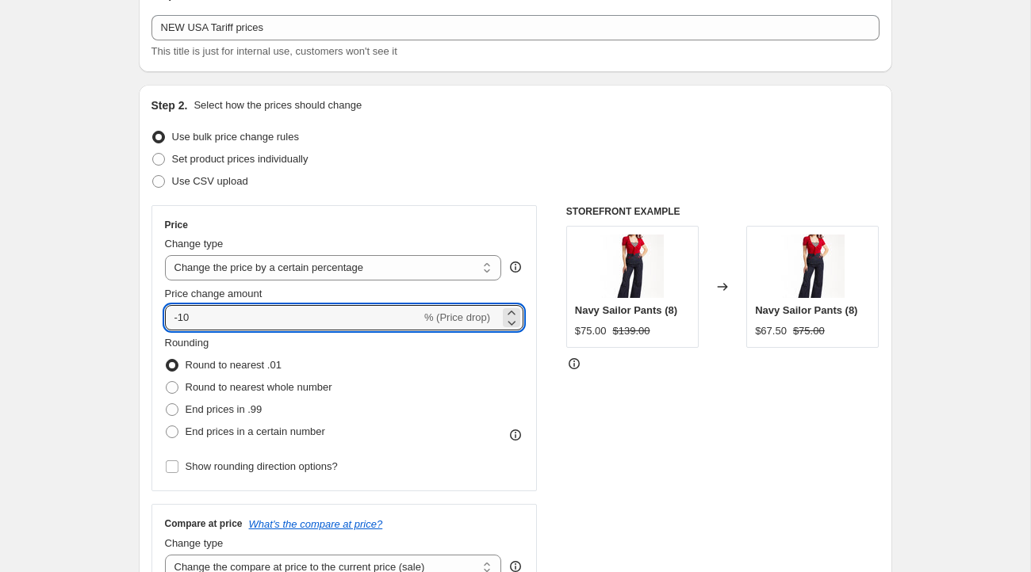
drag, startPoint x: 274, startPoint y: 321, endPoint x: 159, endPoint y: 319, distance: 115.0
click at [159, 319] on div "Price Change type Change the price to a certain amount Change the price by a ce…" at bounding box center [344, 348] width 386 height 286
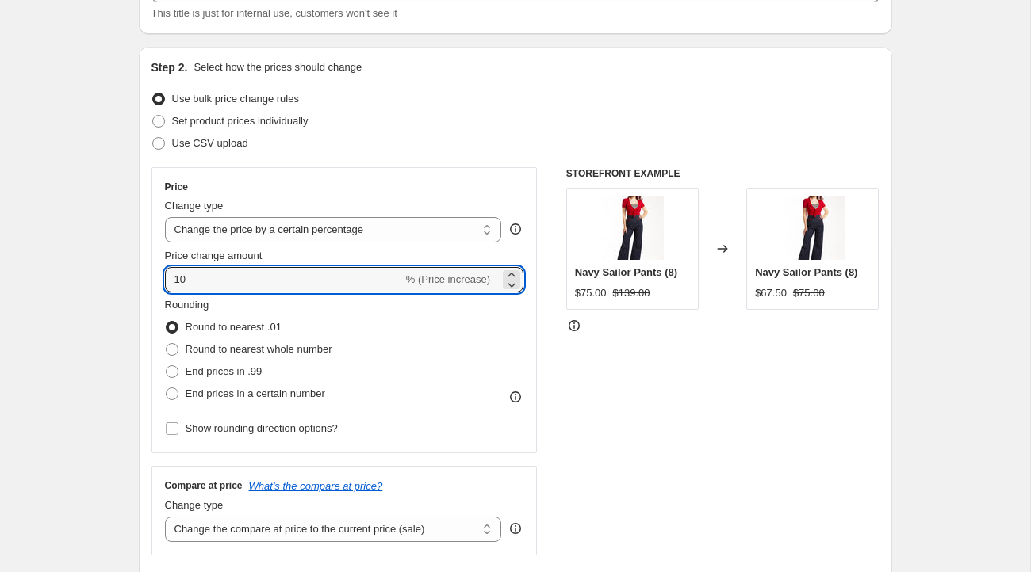
scroll to position [132, 0]
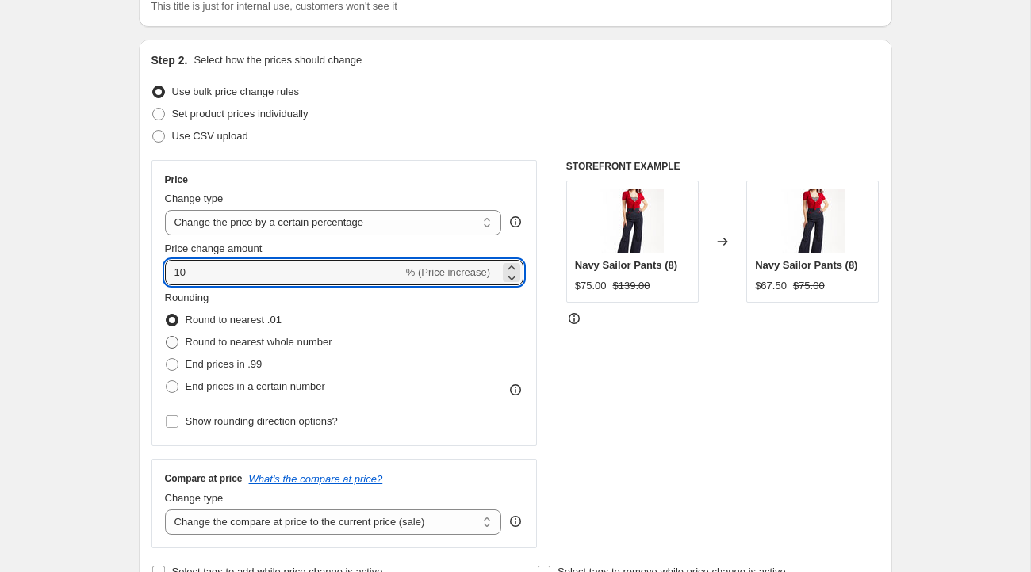
type input "10"
click at [170, 342] on span at bounding box center [172, 342] width 13 height 13
click at [166, 337] on input "Round to nearest whole number" at bounding box center [166, 336] width 1 height 1
radio input "true"
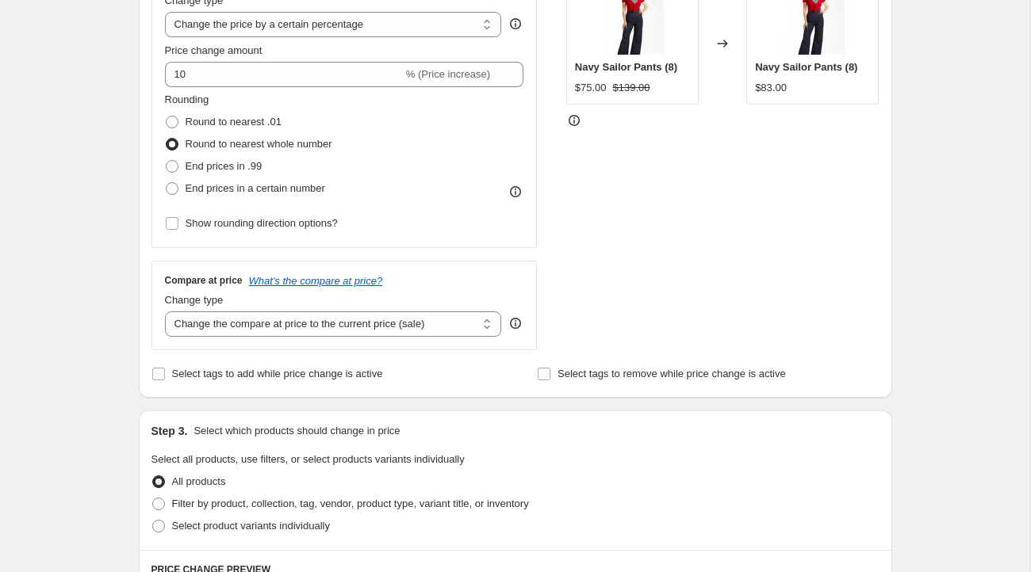
scroll to position [333, 0]
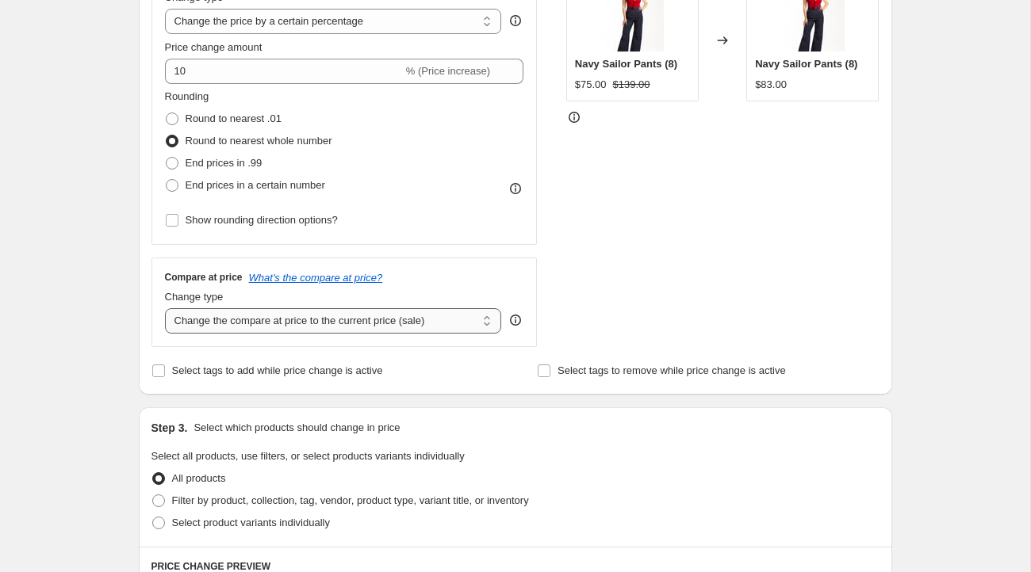
click at [476, 321] on select "Change the compare at price to the current price (sale) Change the compare at p…" at bounding box center [333, 320] width 337 height 25
select select "remove"
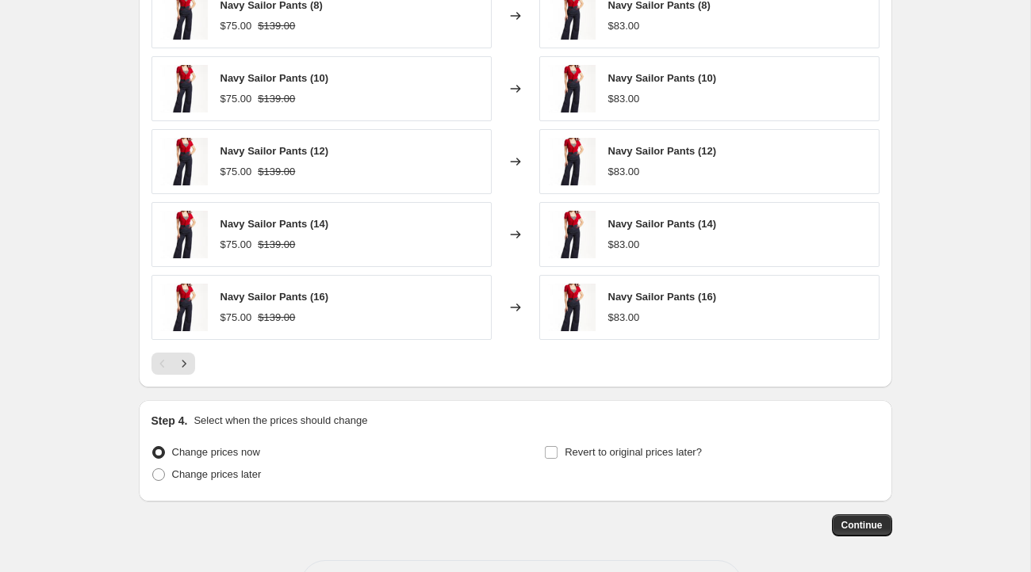
scroll to position [1011, 0]
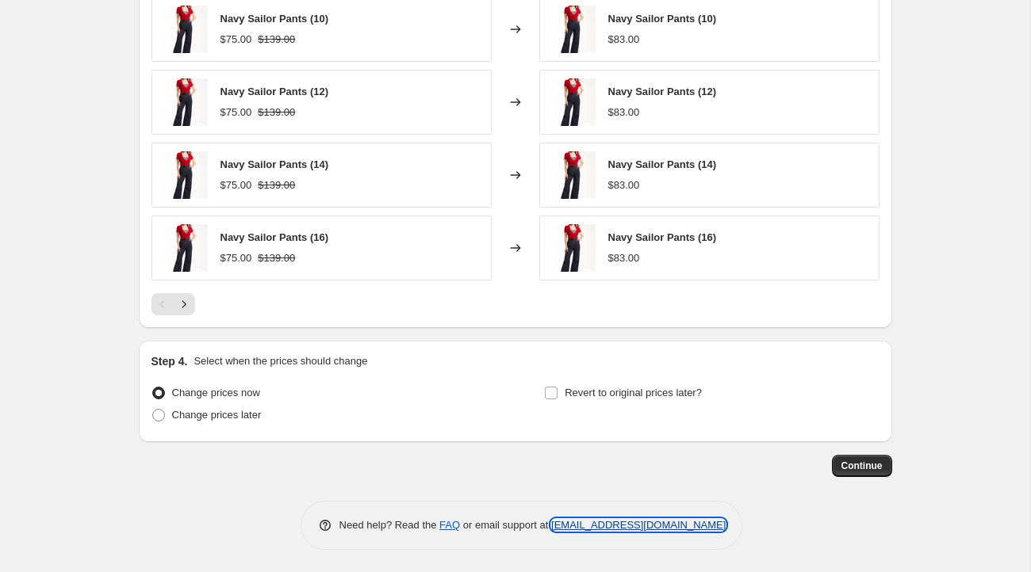
click at [584, 520] on link "[EMAIL_ADDRESS][DOMAIN_NAME]" at bounding box center [638, 525] width 174 height 12
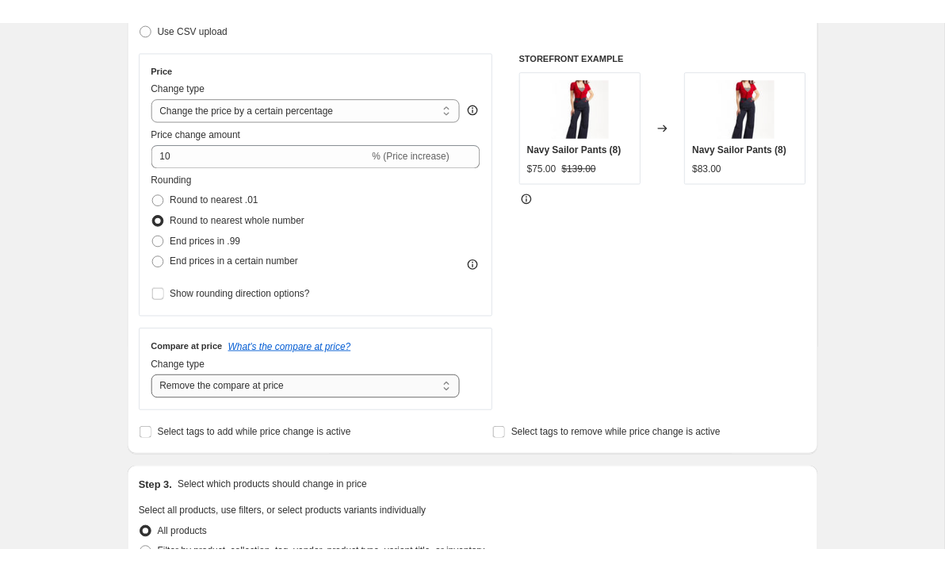
scroll to position [0, 0]
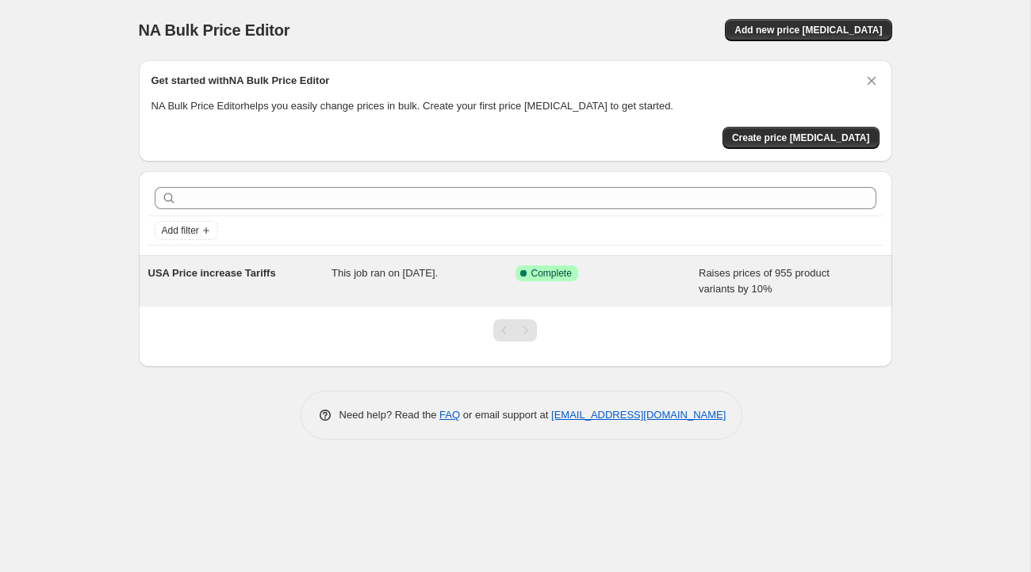
click at [433, 270] on span "This job ran on September 2, 2025." at bounding box center [384, 273] width 106 height 12
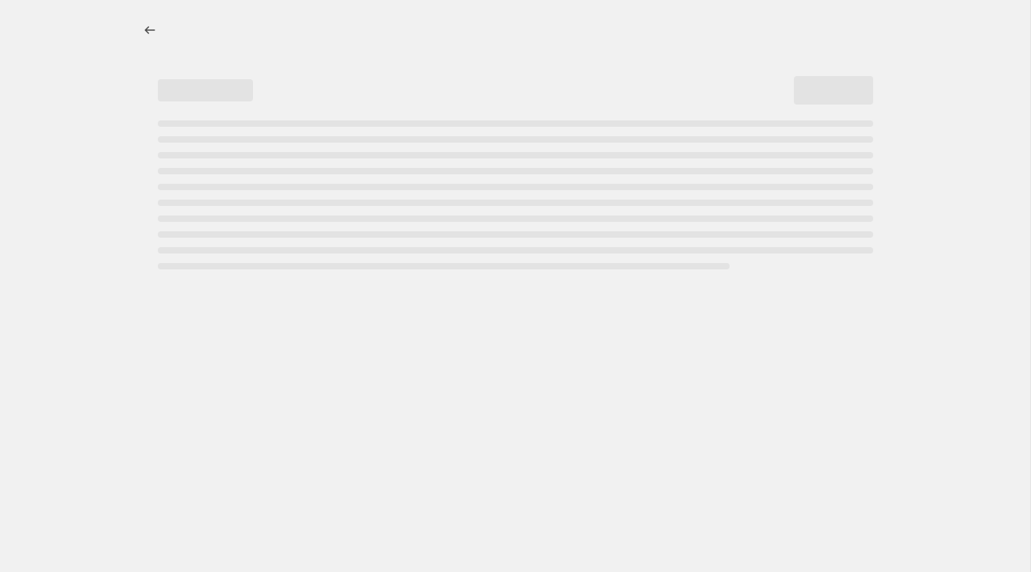
select select "percentage"
select select "remove"
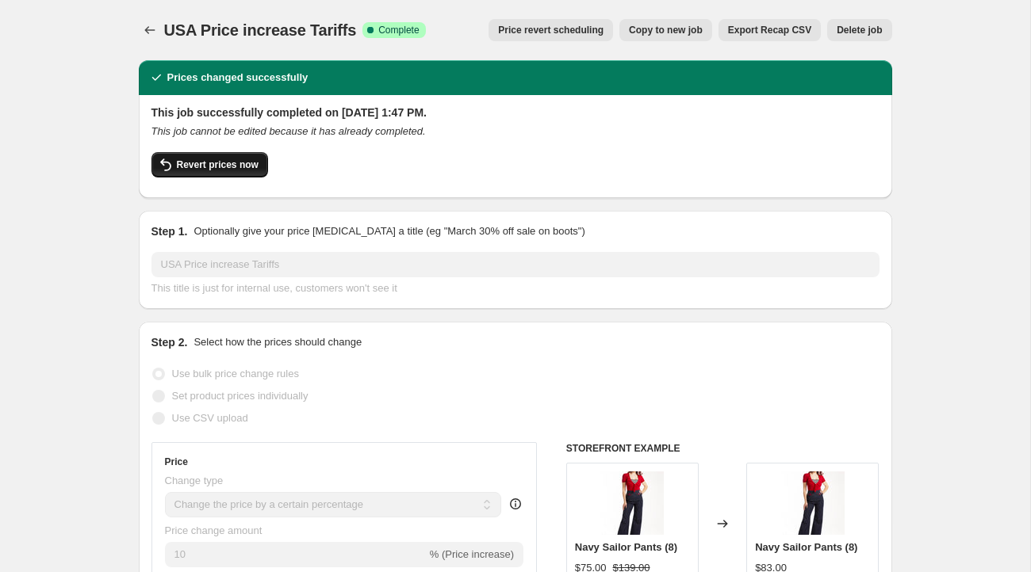
click at [211, 163] on span "Revert prices now" at bounding box center [218, 165] width 82 height 13
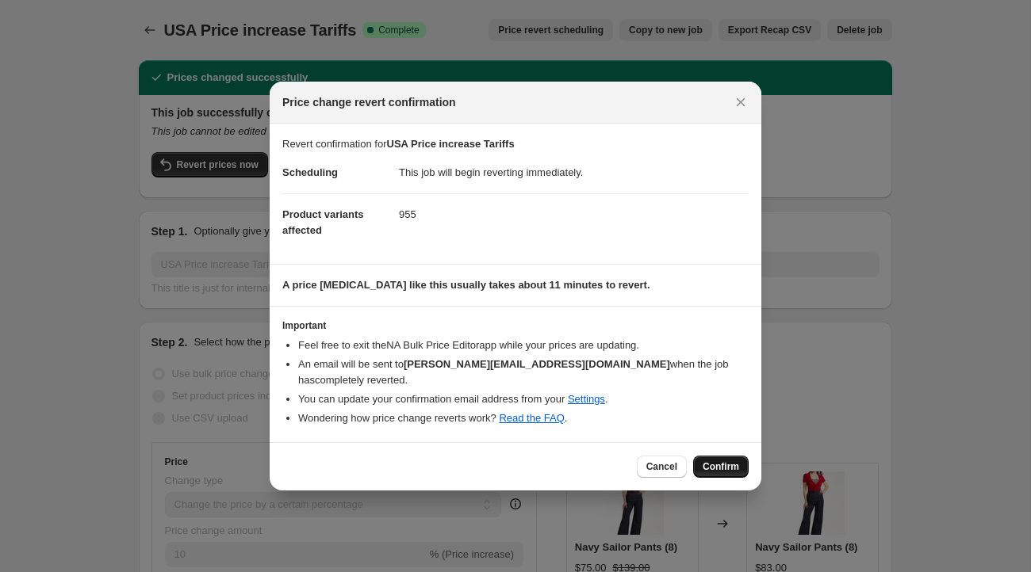
click at [734, 456] on button "Confirm" at bounding box center [720, 467] width 55 height 22
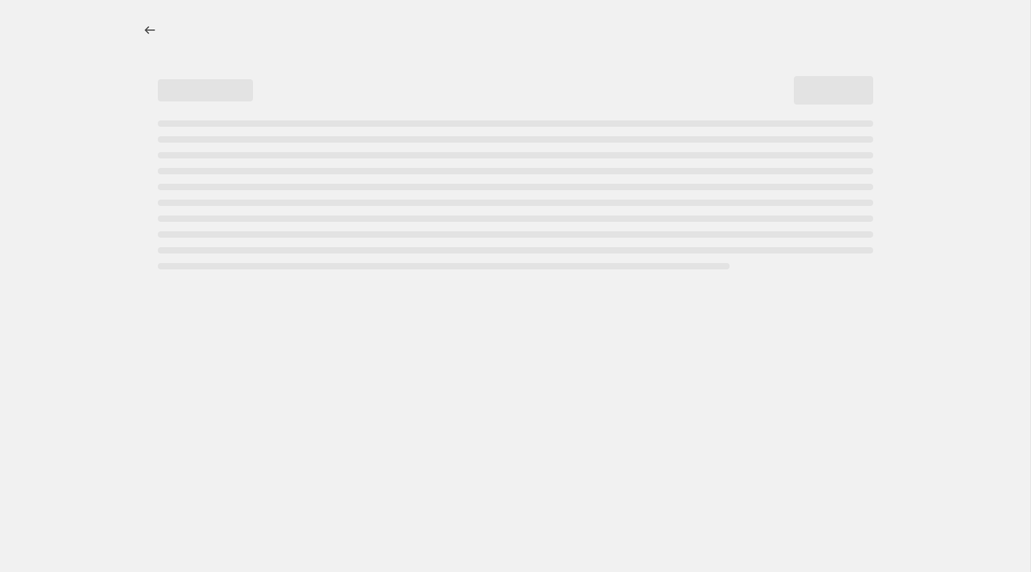
select select "percentage"
select select "remove"
